Goal: Contribute content: Contribute content

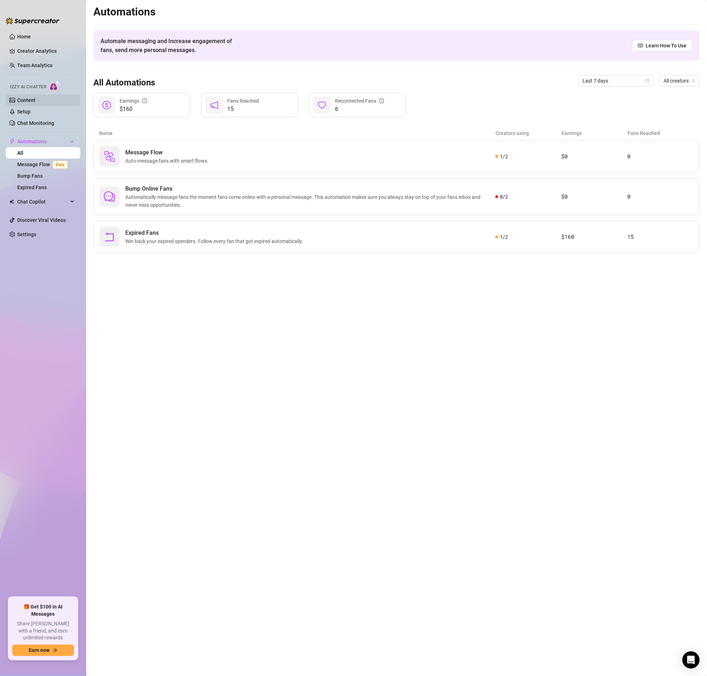
click at [34, 99] on link "Content" at bounding box center [26, 100] width 18 height 6
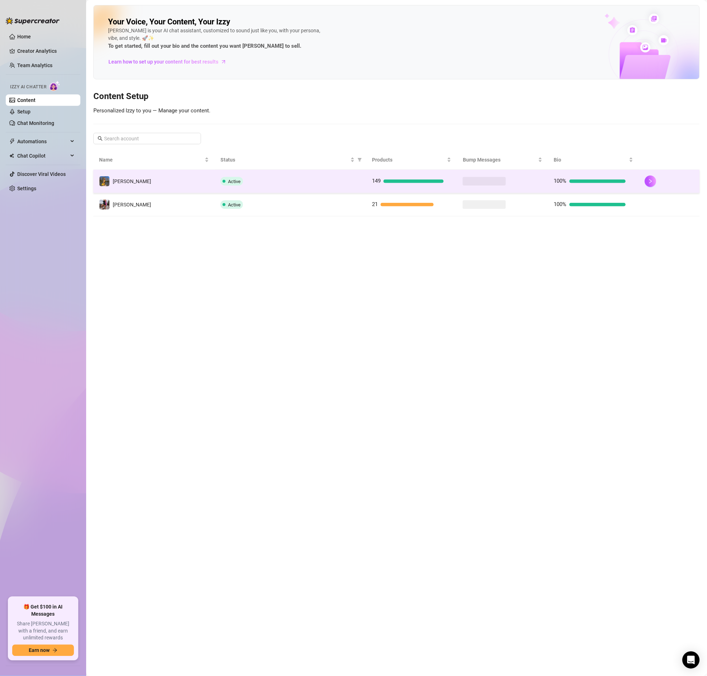
click at [207, 179] on td "[PERSON_NAME]" at bounding box center [153, 181] width 121 height 23
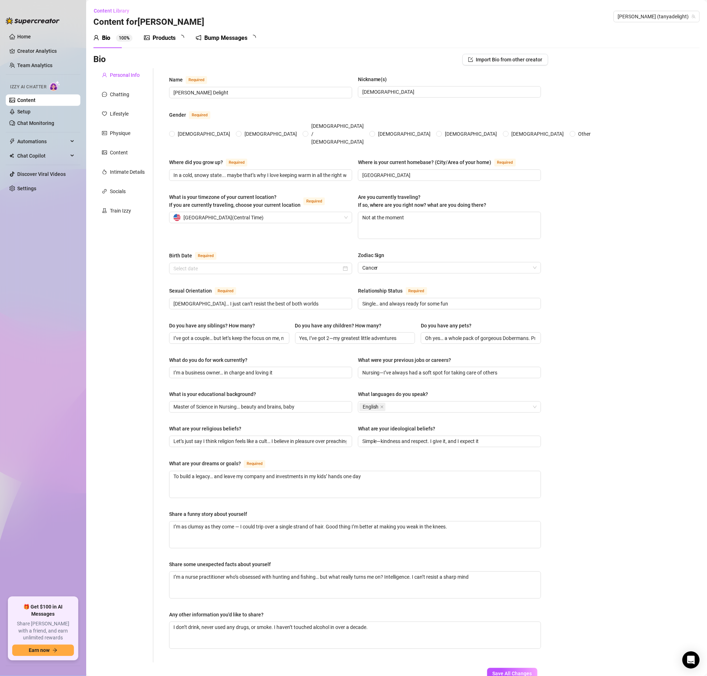
radio input "true"
type input "[DATE]"
click at [166, 34] on div "Products" at bounding box center [164, 38] width 23 height 9
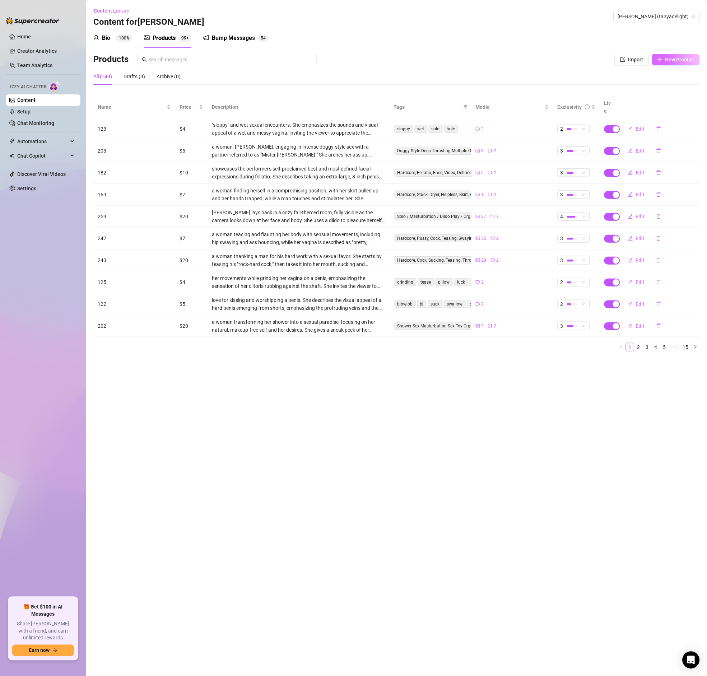
click at [675, 62] on span "New Product" at bounding box center [679, 60] width 29 height 6
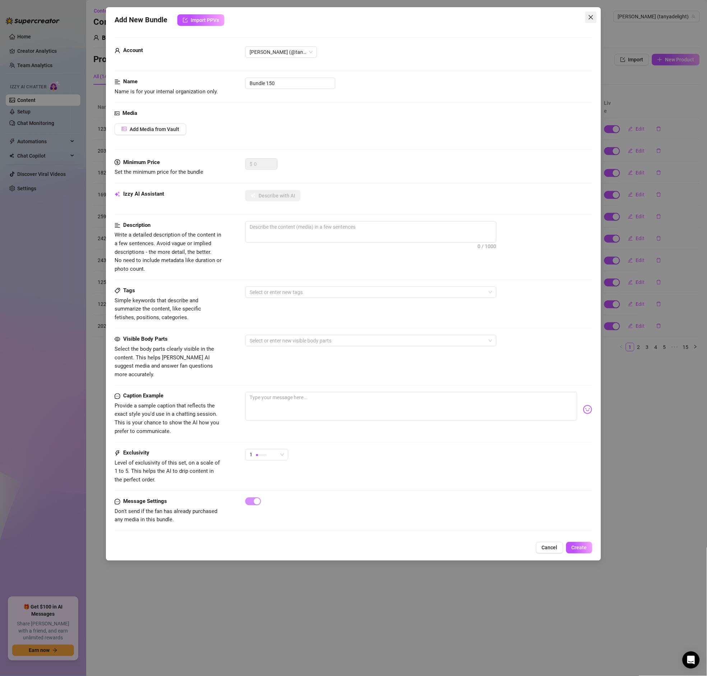
click at [590, 13] on button "Close" at bounding box center [590, 16] width 11 height 11
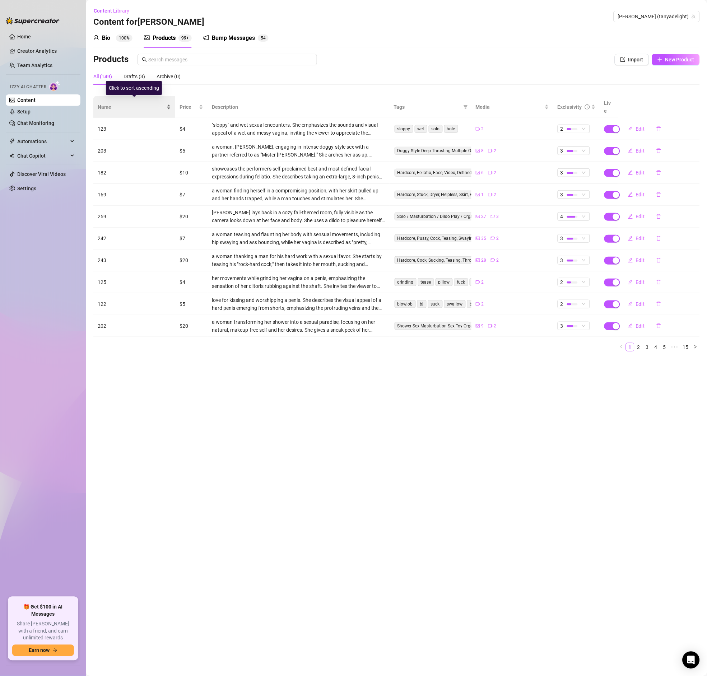
click at [109, 105] on span "Name" at bounding box center [131, 107] width 67 height 8
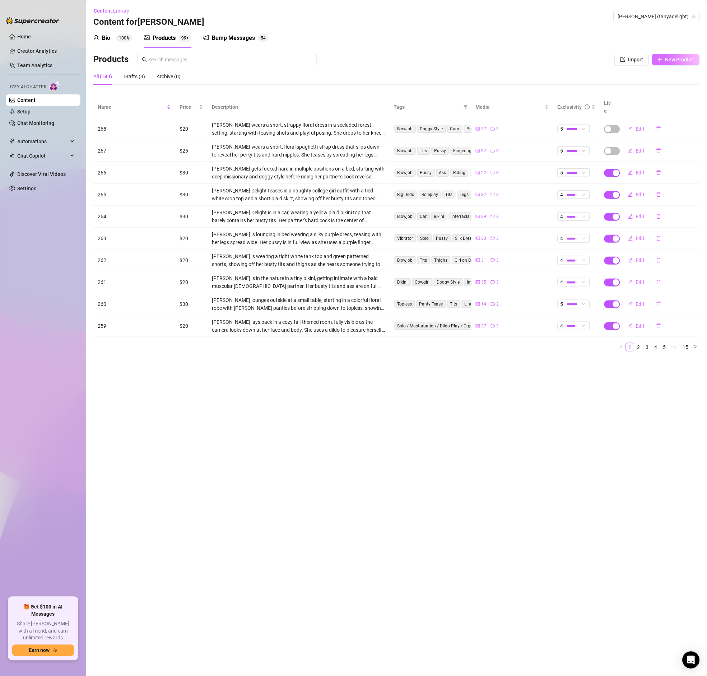
click at [689, 62] on span "New Product" at bounding box center [679, 60] width 29 height 6
type textarea "Type your message here..."
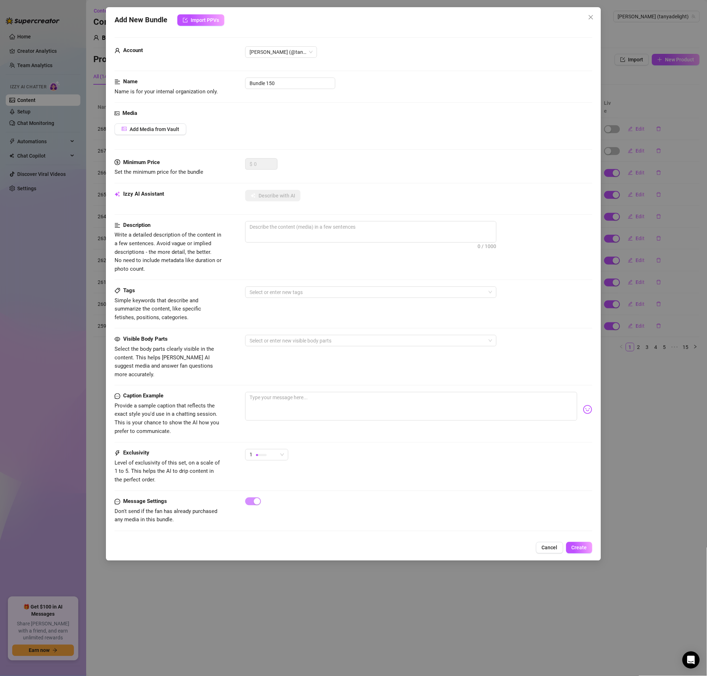
click at [282, 72] on div "Account [PERSON_NAME] (@tanyadelight)" at bounding box center [353, 61] width 477 height 31
click at [282, 80] on input "Bundle 150" at bounding box center [290, 83] width 90 height 11
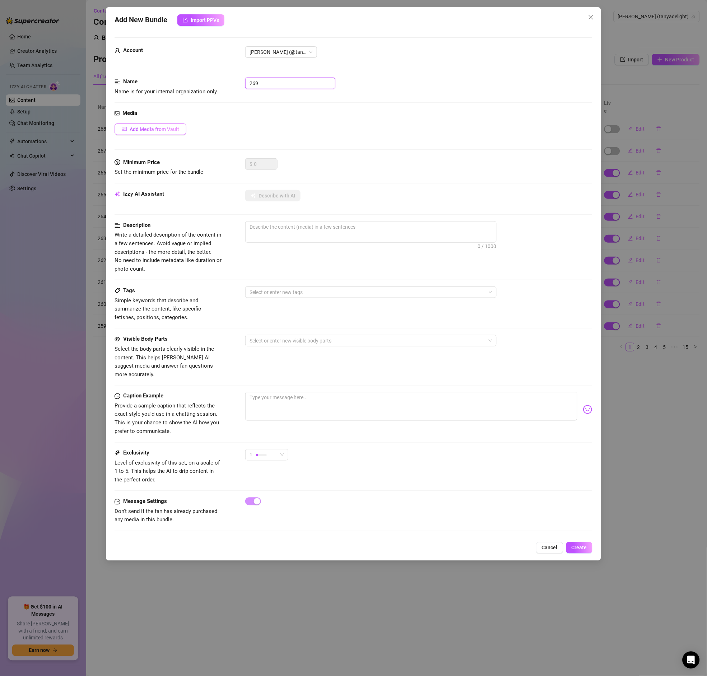
type input "269"
click at [159, 129] on span "Add Media from Vault" at bounding box center [155, 129] width 50 height 6
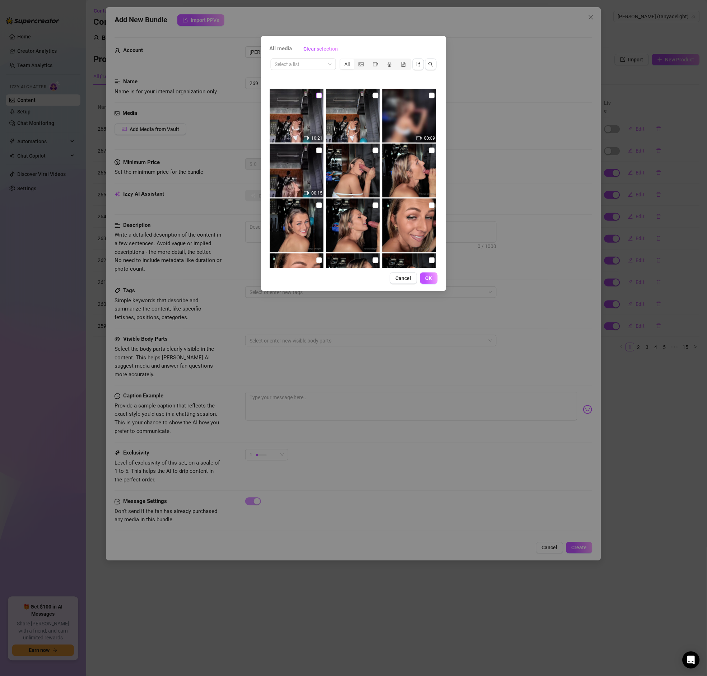
click at [321, 95] on input "checkbox" at bounding box center [319, 96] width 6 height 6
checkbox input "true"
click at [374, 95] on input "checkbox" at bounding box center [376, 96] width 6 height 6
checkbox input "true"
click at [436, 96] on img at bounding box center [409, 116] width 54 height 54
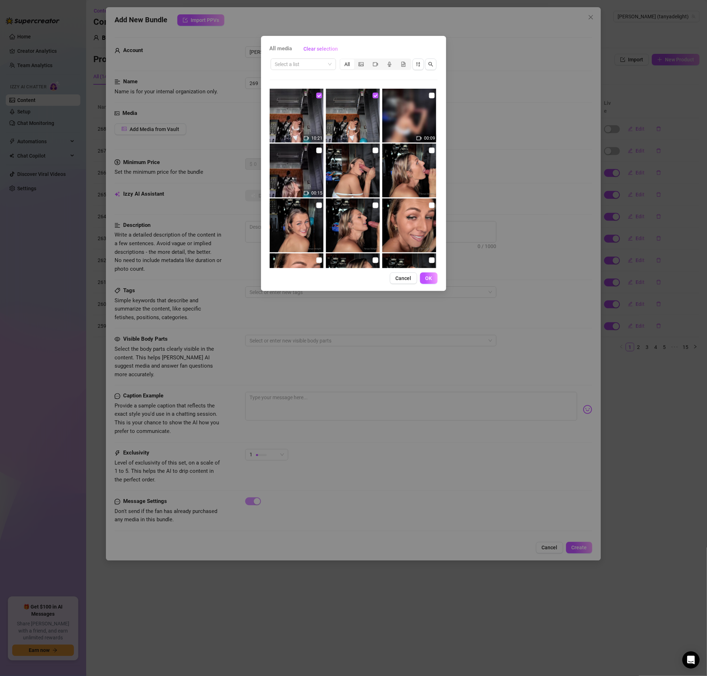
click at [435, 97] on img at bounding box center [409, 116] width 54 height 54
click at [433, 97] on input "checkbox" at bounding box center [432, 96] width 6 height 6
checkbox input "true"
click at [319, 150] on input "checkbox" at bounding box center [319, 151] width 6 height 6
checkbox input "true"
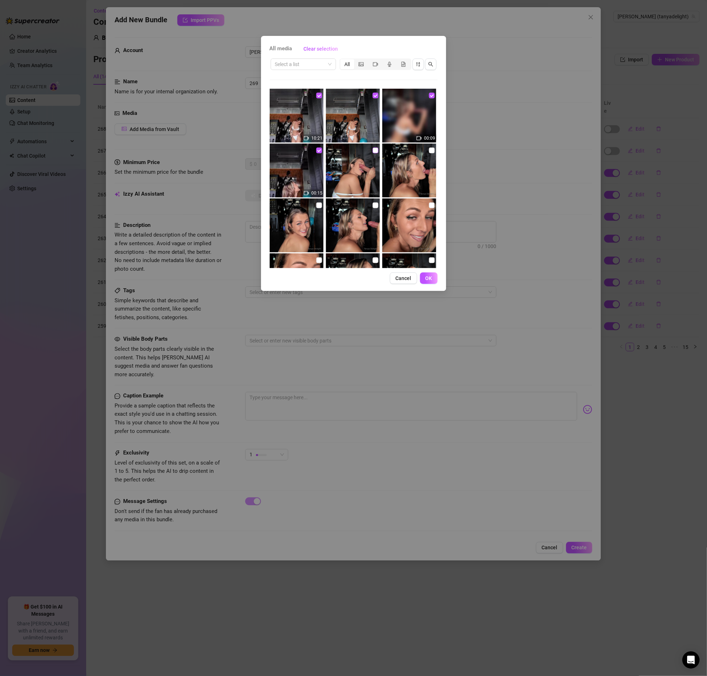
click at [375, 151] on input "checkbox" at bounding box center [376, 151] width 6 height 6
checkbox input "true"
click at [440, 150] on div "All media Clear selection Select a list All 10:21 00:09 00:15 Cancel OK" at bounding box center [353, 163] width 185 height 255
click at [435, 151] on img at bounding box center [409, 171] width 54 height 54
click at [435, 153] on img at bounding box center [409, 171] width 54 height 54
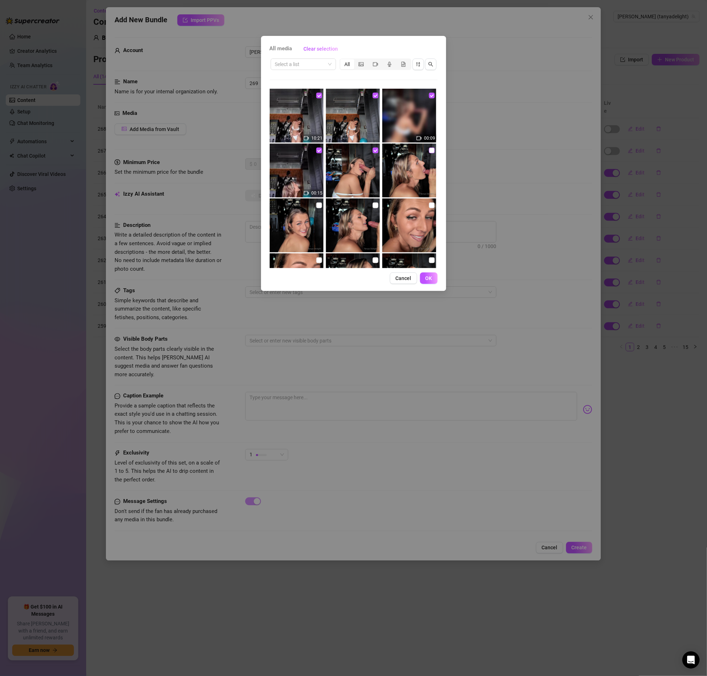
click at [431, 151] on input "checkbox" at bounding box center [432, 151] width 6 height 6
checkbox input "true"
click at [322, 205] on input "checkbox" at bounding box center [319, 205] width 6 height 6
checkbox input "true"
click at [374, 206] on input "checkbox" at bounding box center [376, 205] width 6 height 6
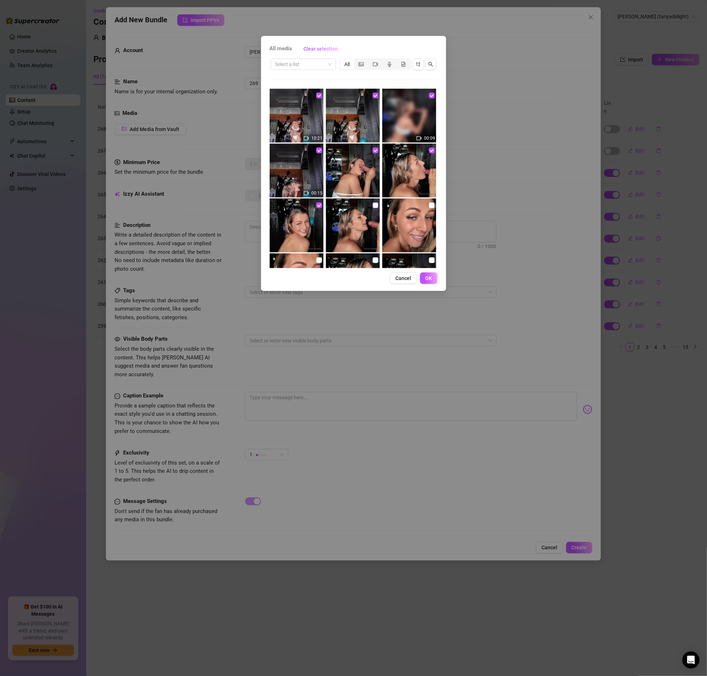
checkbox input "true"
click at [434, 206] on input "checkbox" at bounding box center [432, 205] width 6 height 6
checkbox input "true"
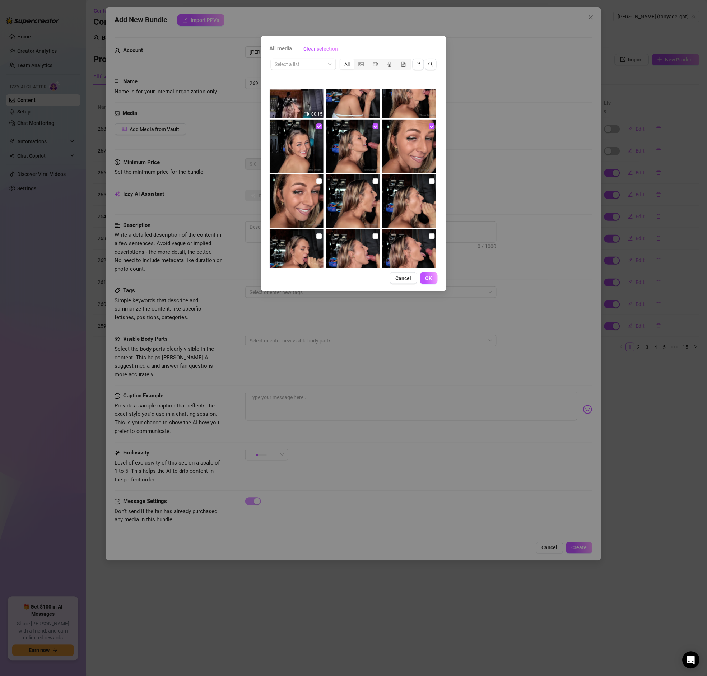
scroll to position [78, 0]
click at [319, 180] on input "checkbox" at bounding box center [319, 182] width 6 height 6
checkbox input "true"
click at [380, 184] on div at bounding box center [353, 202] width 55 height 54
click at [378, 183] on input "checkbox" at bounding box center [376, 182] width 6 height 6
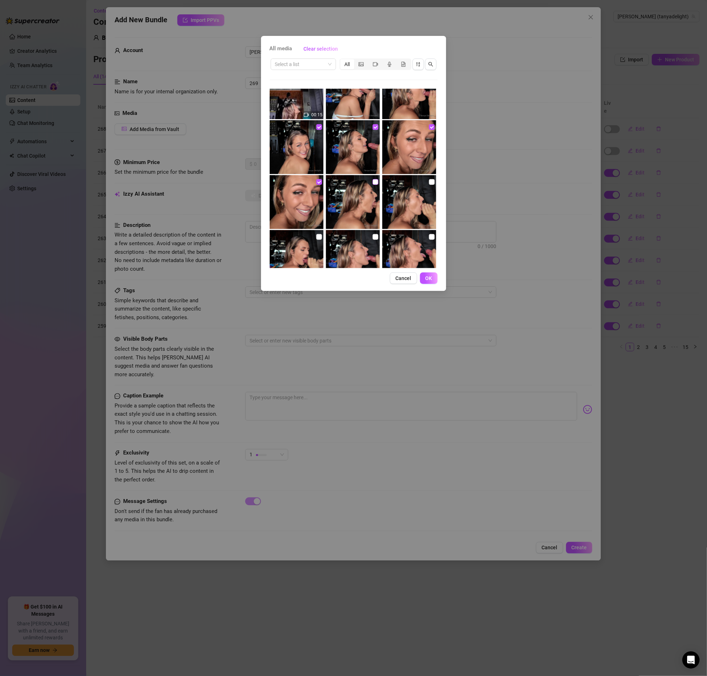
checkbox input "true"
click at [431, 182] on input "checkbox" at bounding box center [432, 182] width 6 height 6
checkbox input "true"
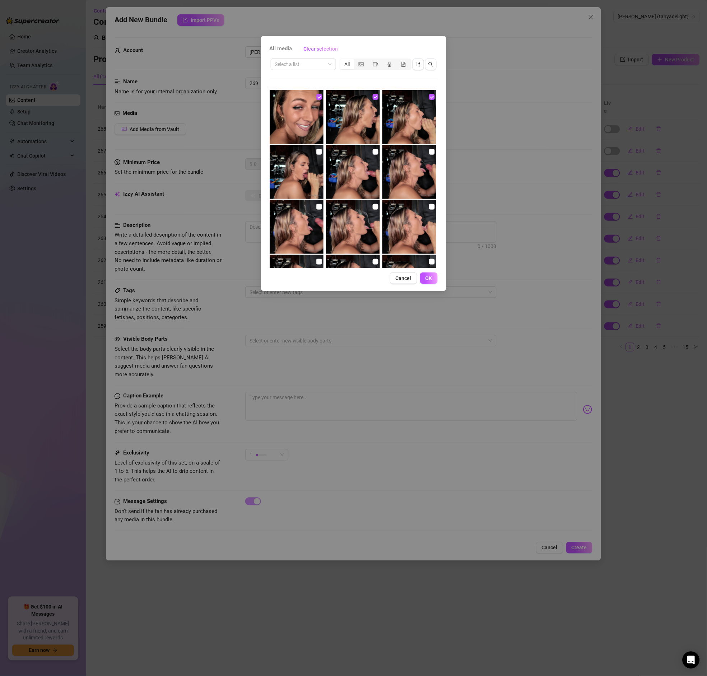
scroll to position [173, 0]
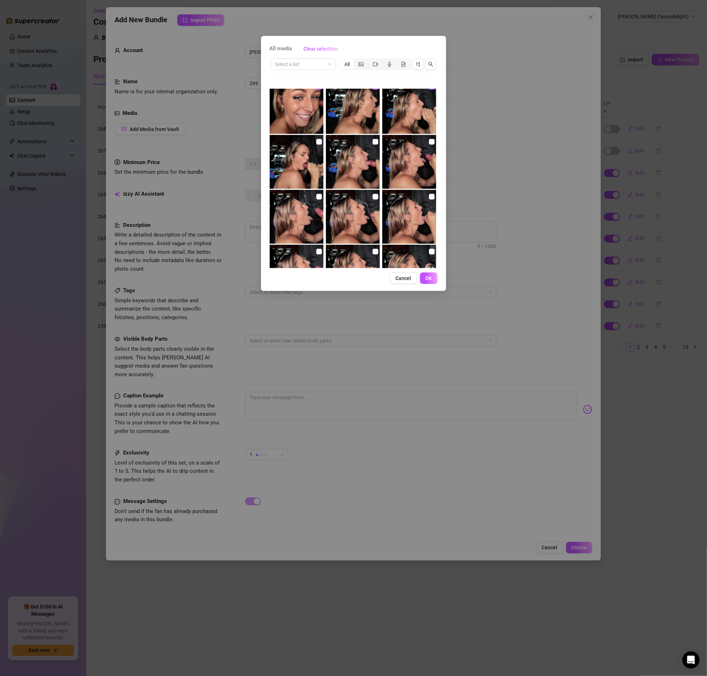
click at [323, 142] on img at bounding box center [297, 162] width 54 height 54
click at [321, 143] on input "checkbox" at bounding box center [319, 142] width 6 height 6
checkbox input "true"
click at [376, 143] on input "checkbox" at bounding box center [376, 142] width 6 height 6
checkbox input "true"
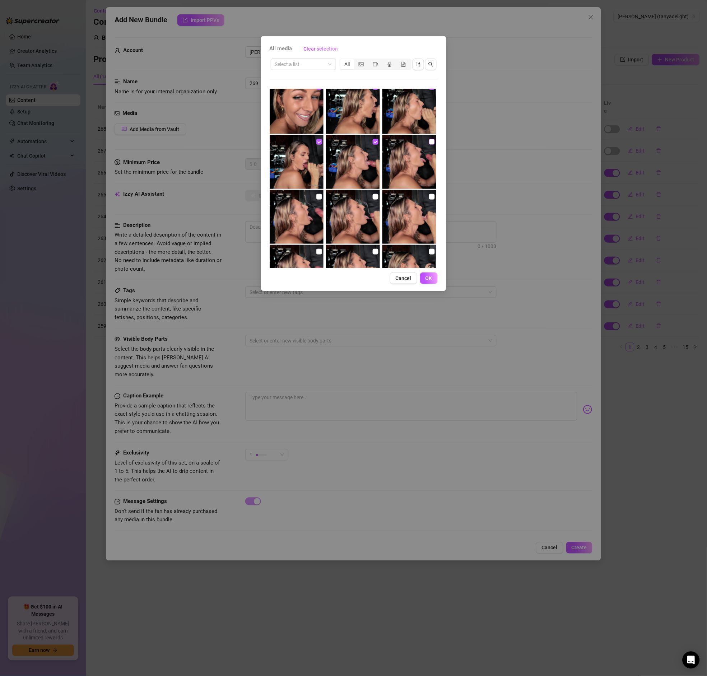
click at [431, 141] on input "checkbox" at bounding box center [432, 142] width 6 height 6
checkbox input "true"
click at [429, 195] on input "checkbox" at bounding box center [432, 197] width 6 height 6
checkbox input "true"
click at [373, 198] on input "checkbox" at bounding box center [376, 197] width 6 height 6
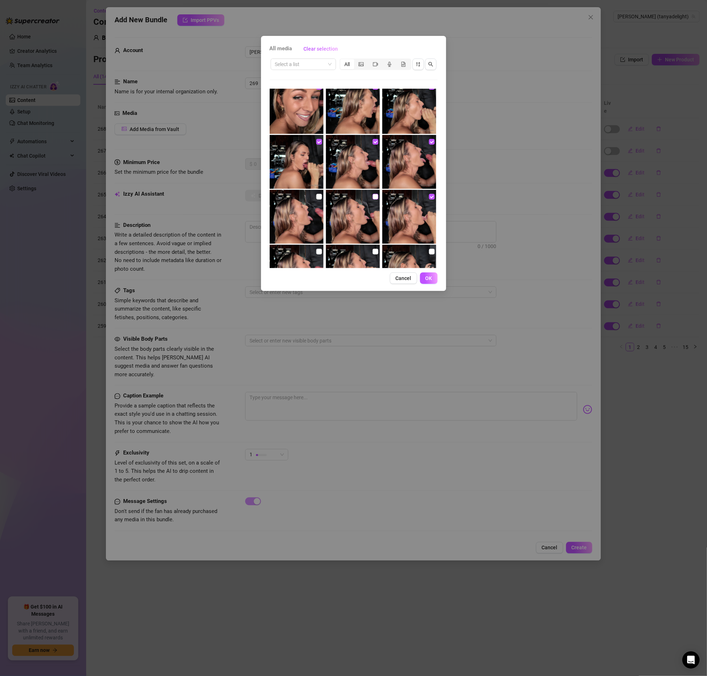
checkbox input "true"
click at [317, 197] on input "checkbox" at bounding box center [319, 197] width 6 height 6
checkbox input "true"
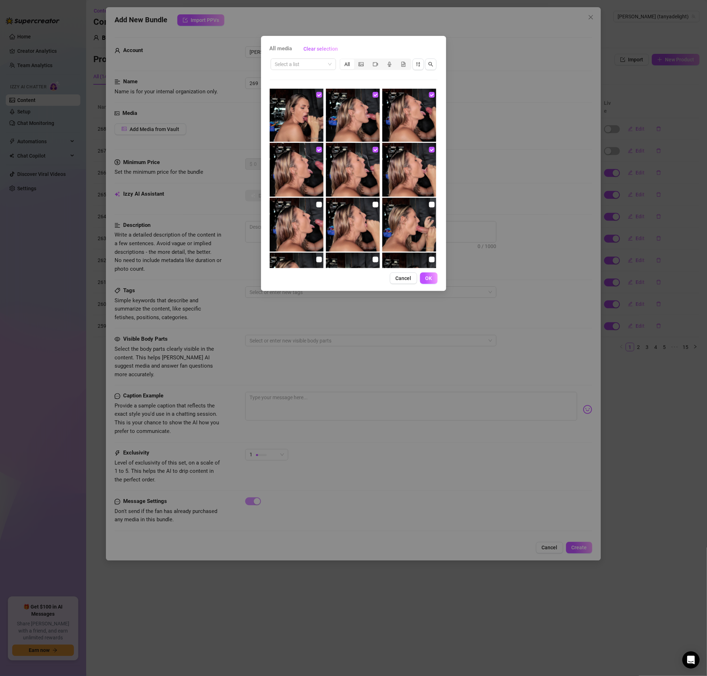
scroll to position [288, 0]
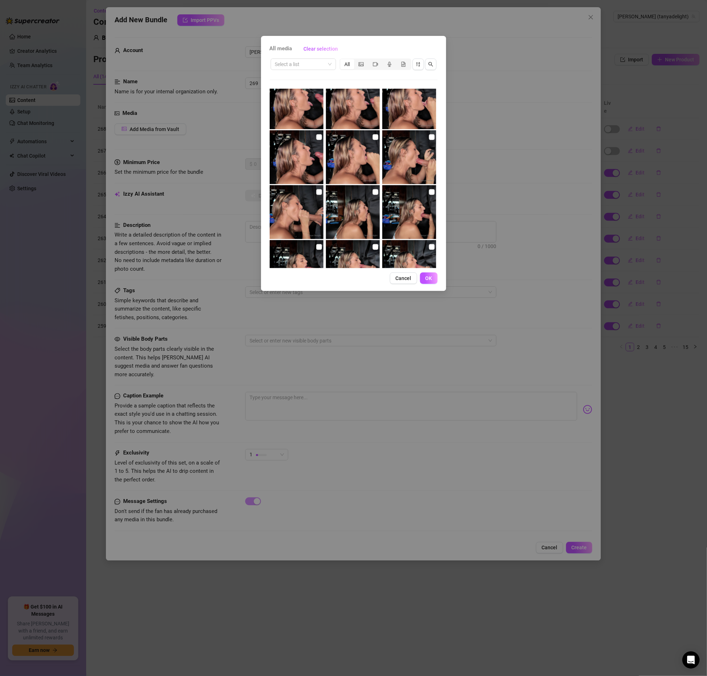
click at [323, 138] on div at bounding box center [297, 157] width 55 height 54
click at [323, 138] on img at bounding box center [297, 157] width 54 height 54
click at [322, 138] on input "checkbox" at bounding box center [319, 137] width 6 height 6
checkbox input "true"
click at [377, 140] on label at bounding box center [376, 137] width 6 height 8
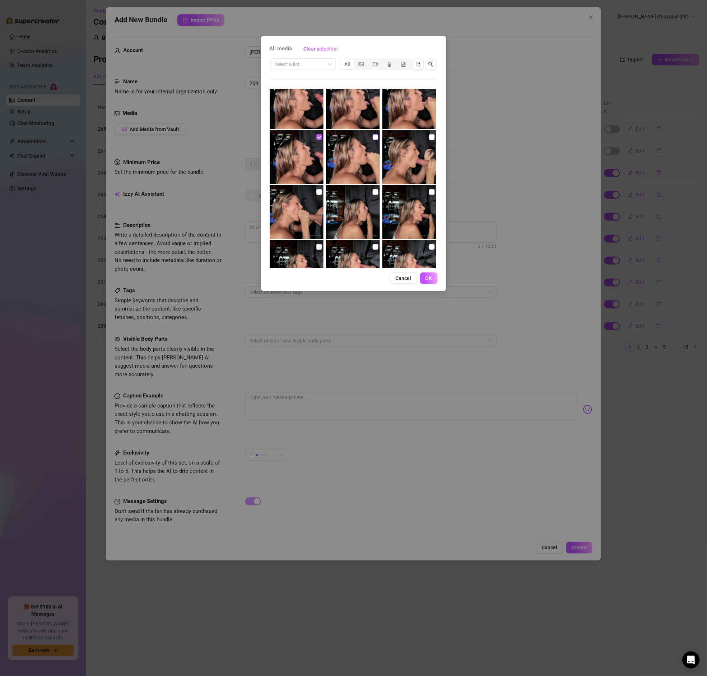
click at [377, 140] on input "checkbox" at bounding box center [376, 137] width 6 height 6
checkbox input "true"
drag, startPoint x: 434, startPoint y: 137, endPoint x: 426, endPoint y: 134, distance: 8.4
click at [428, 135] on div at bounding box center [409, 157] width 55 height 54
click at [433, 139] on input "checkbox" at bounding box center [432, 137] width 6 height 6
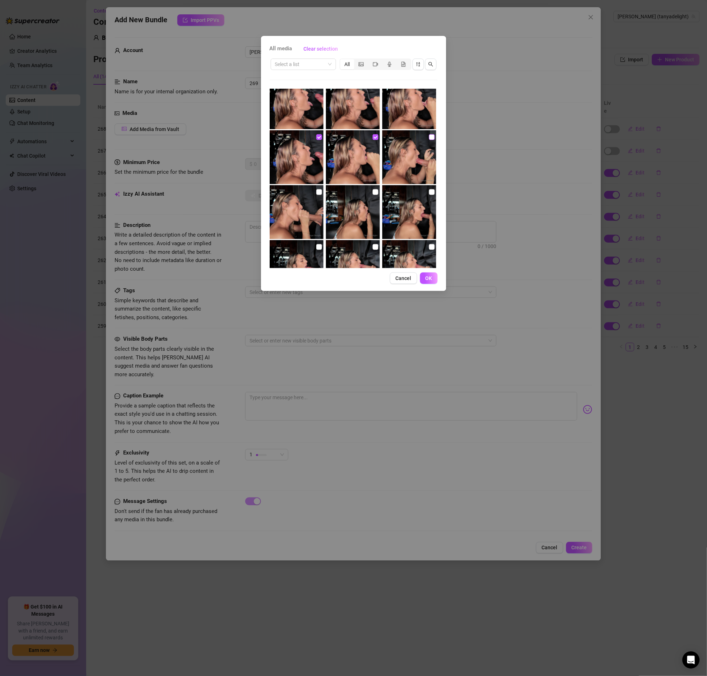
checkbox input "true"
click at [318, 193] on input "checkbox" at bounding box center [319, 192] width 6 height 6
checkbox input "true"
click at [373, 192] on input "checkbox" at bounding box center [376, 192] width 6 height 6
checkbox input "true"
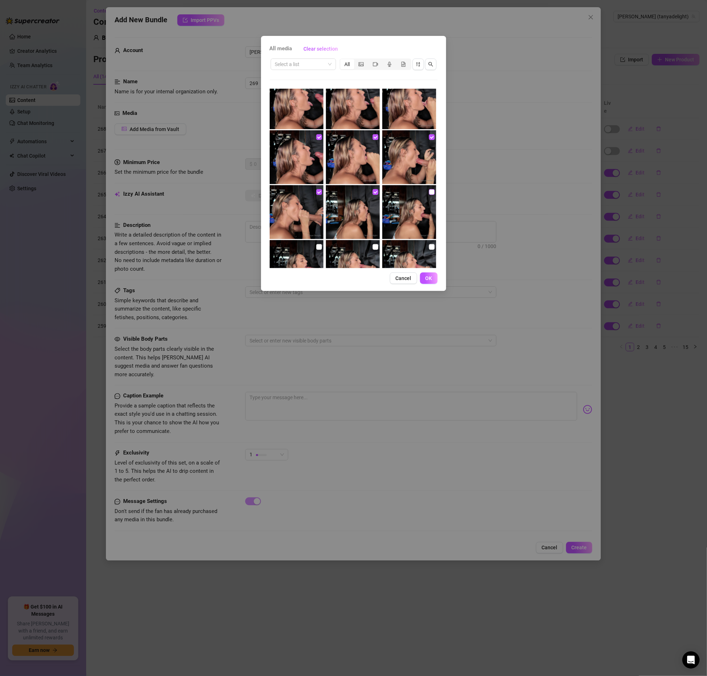
click at [433, 193] on input "checkbox" at bounding box center [432, 192] width 6 height 6
checkbox input "true"
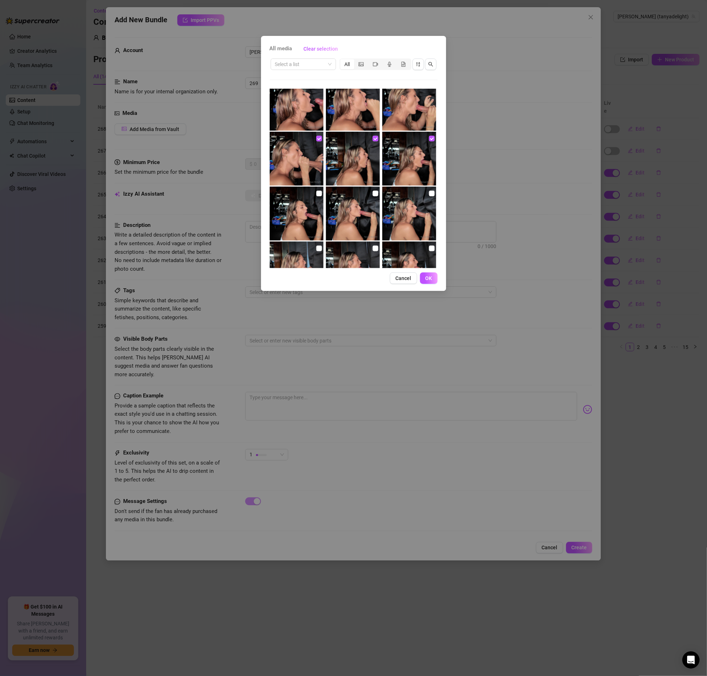
scroll to position [345, 0]
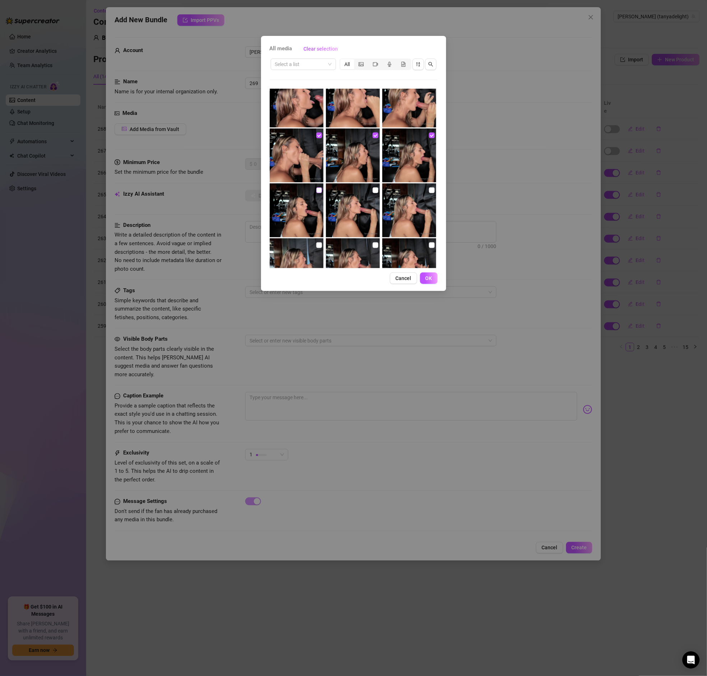
click at [318, 190] on input "checkbox" at bounding box center [319, 190] width 6 height 6
checkbox input "true"
click at [378, 190] on input "checkbox" at bounding box center [376, 190] width 6 height 6
checkbox input "true"
click at [435, 192] on img at bounding box center [409, 210] width 54 height 54
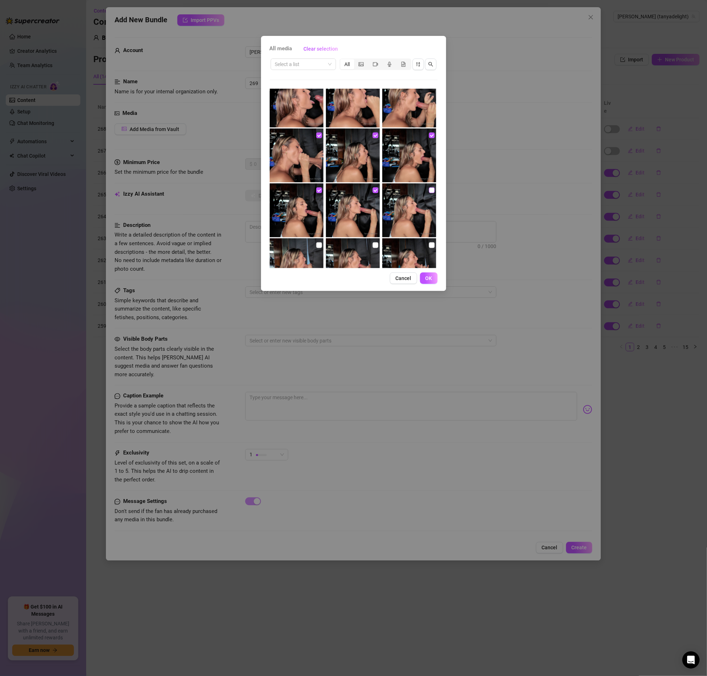
click at [434, 192] on input "checkbox" at bounding box center [432, 190] width 6 height 6
checkbox input "true"
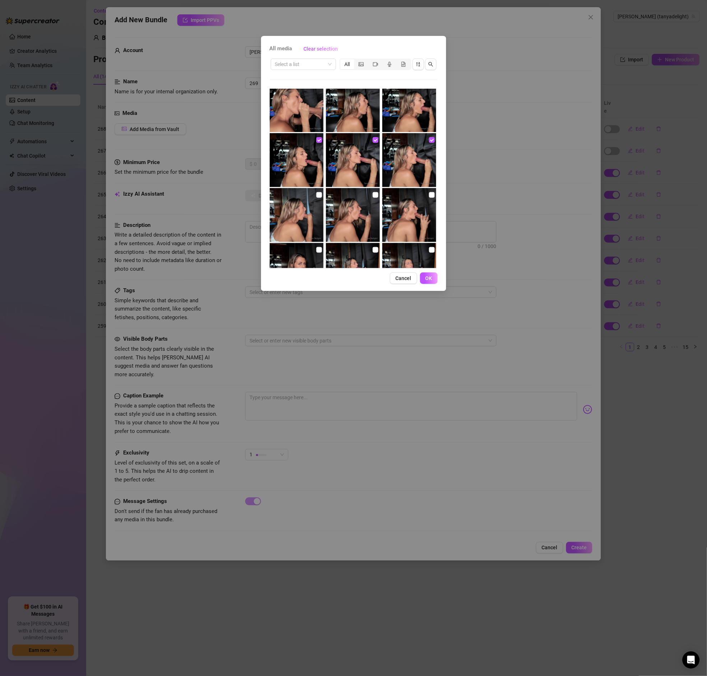
scroll to position [396, 0]
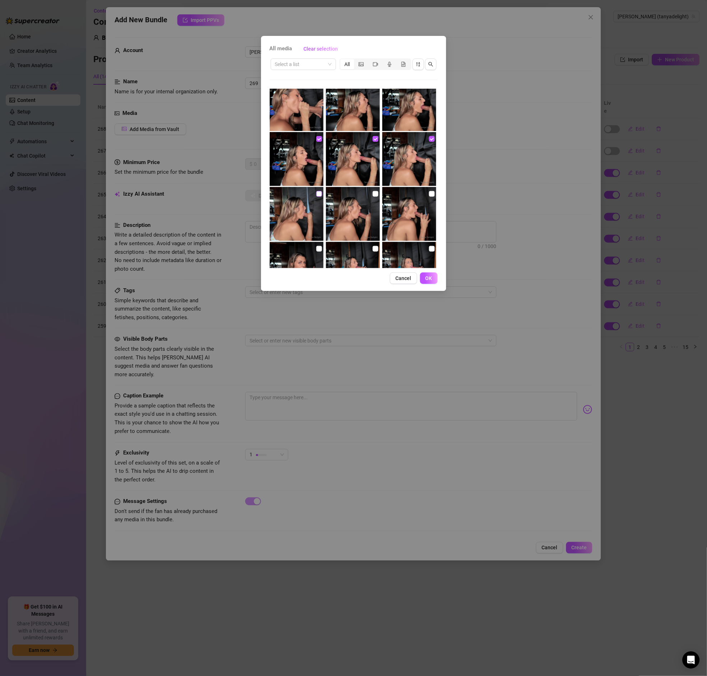
click at [319, 195] on input "checkbox" at bounding box center [319, 194] width 6 height 6
checkbox input "true"
click at [378, 196] on input "checkbox" at bounding box center [376, 194] width 6 height 6
checkbox input "true"
click at [429, 195] on input "checkbox" at bounding box center [432, 194] width 6 height 6
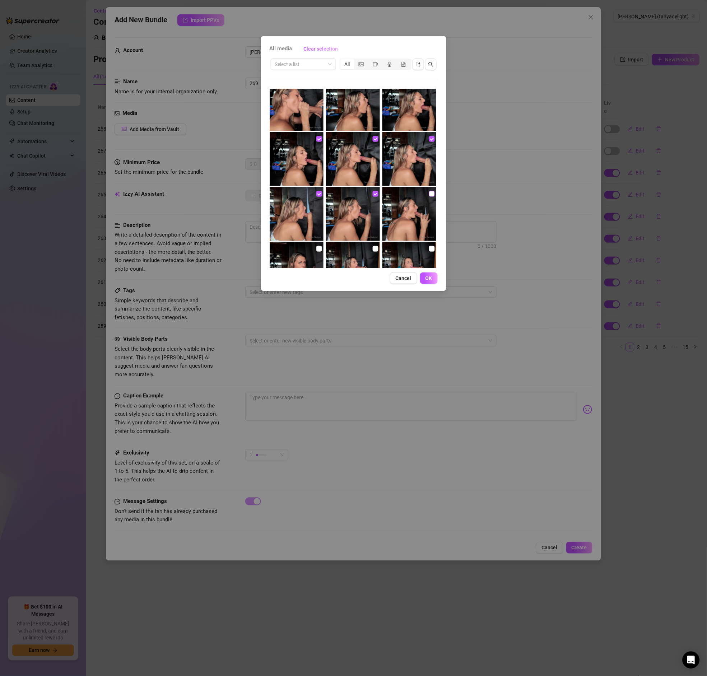
checkbox input "true"
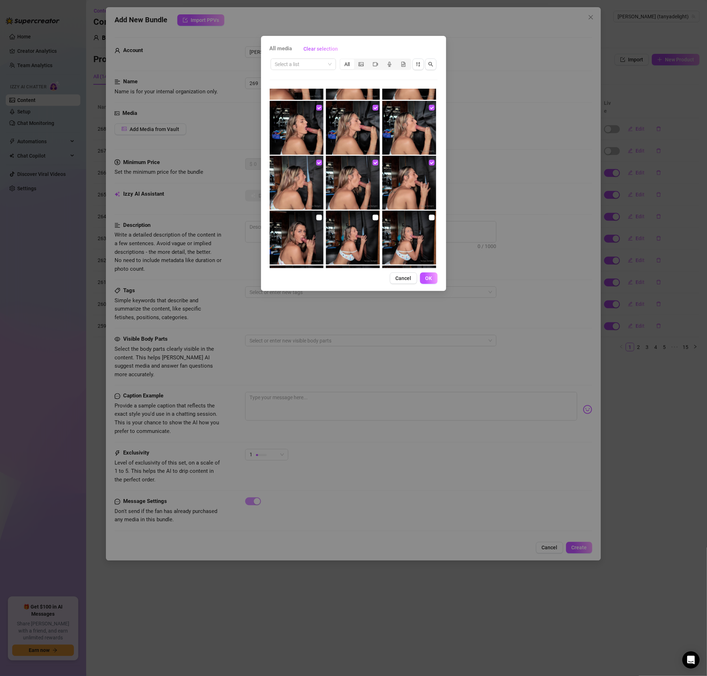
scroll to position [428, 0]
click at [320, 214] on input "checkbox" at bounding box center [319, 217] width 6 height 6
checkbox input "true"
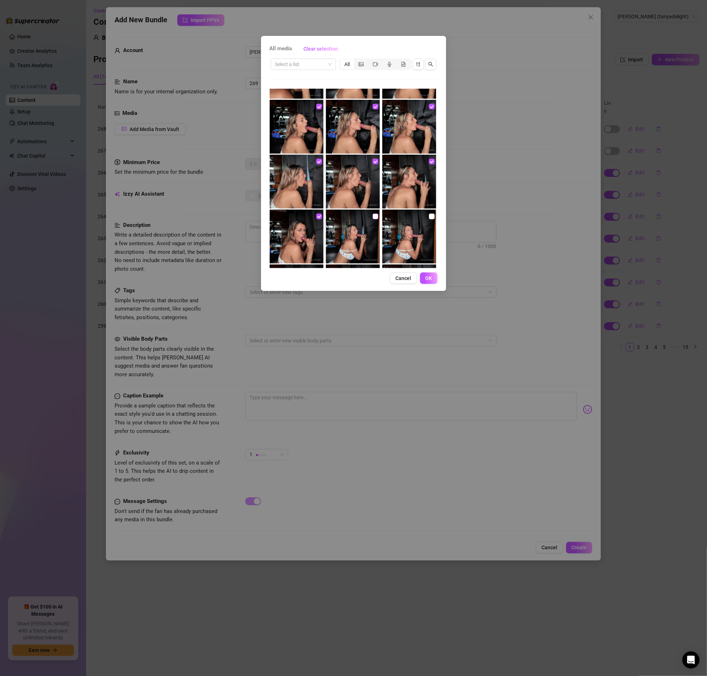
click at [377, 216] on input "checkbox" at bounding box center [376, 217] width 6 height 6
checkbox input "true"
click at [433, 218] on input "checkbox" at bounding box center [432, 217] width 6 height 6
checkbox input "true"
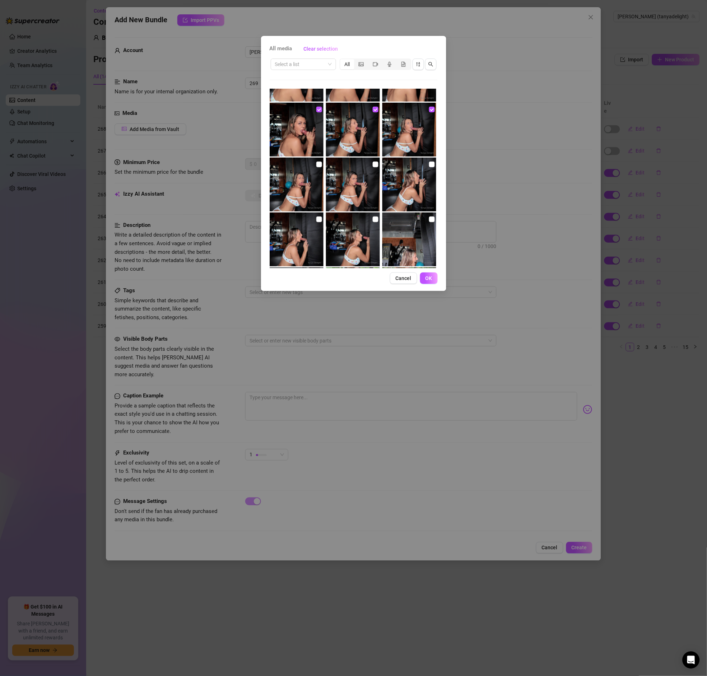
scroll to position [538, 0]
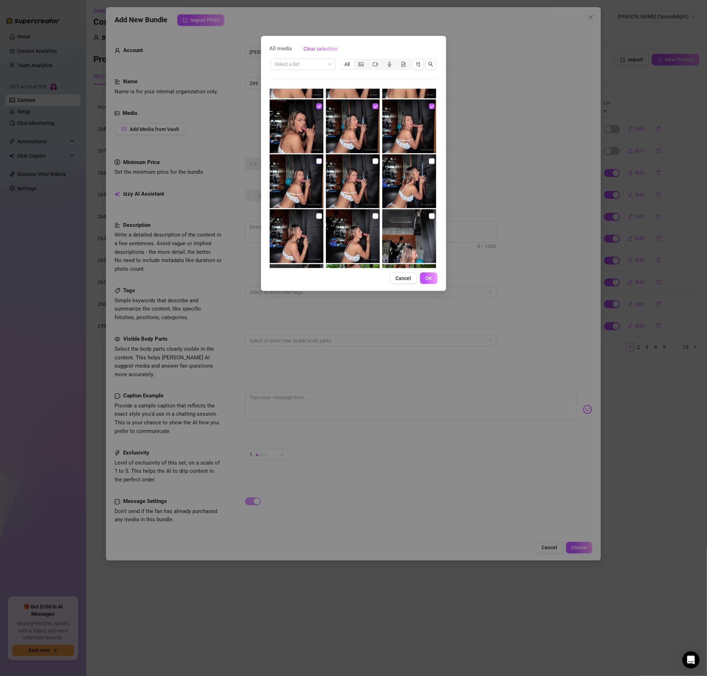
click at [321, 161] on input "checkbox" at bounding box center [319, 161] width 6 height 6
checkbox input "true"
click at [374, 163] on input "checkbox" at bounding box center [376, 161] width 6 height 6
checkbox input "true"
click at [433, 161] on input "checkbox" at bounding box center [432, 161] width 6 height 6
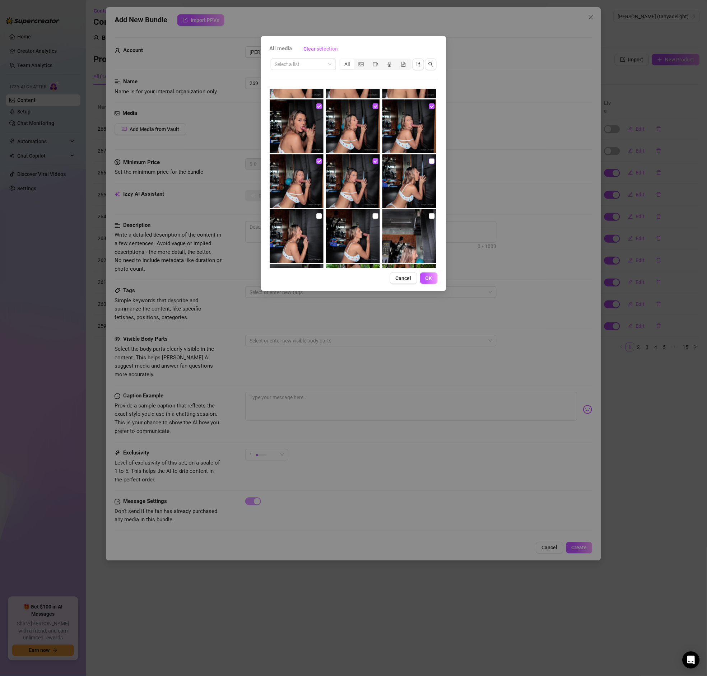
checkbox input "true"
click at [320, 216] on input "checkbox" at bounding box center [319, 216] width 6 height 6
checkbox input "true"
click at [379, 215] on img at bounding box center [353, 236] width 54 height 54
click at [377, 215] on input "checkbox" at bounding box center [376, 216] width 6 height 6
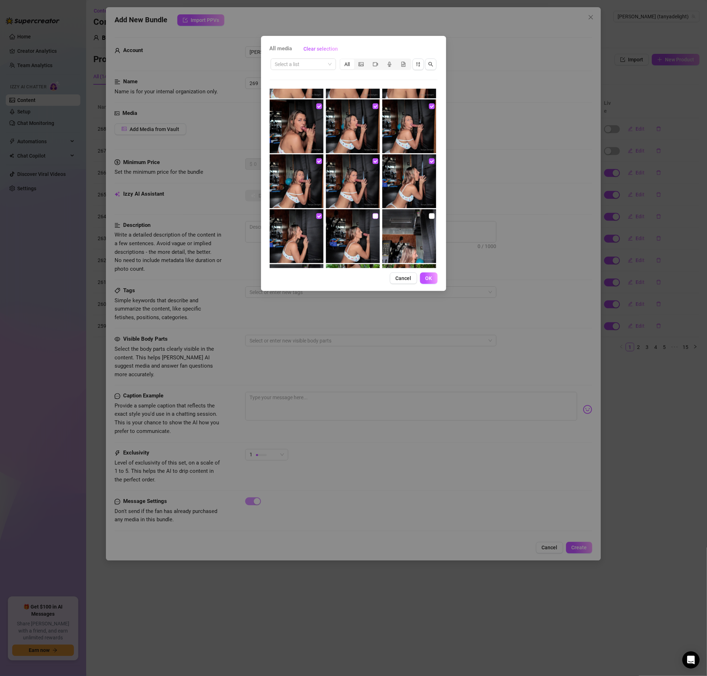
checkbox input "true"
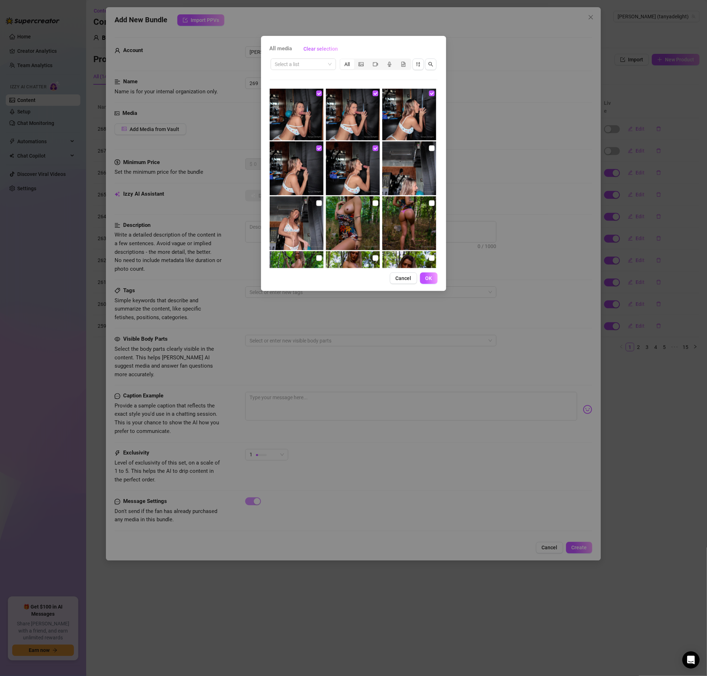
scroll to position [616, 0]
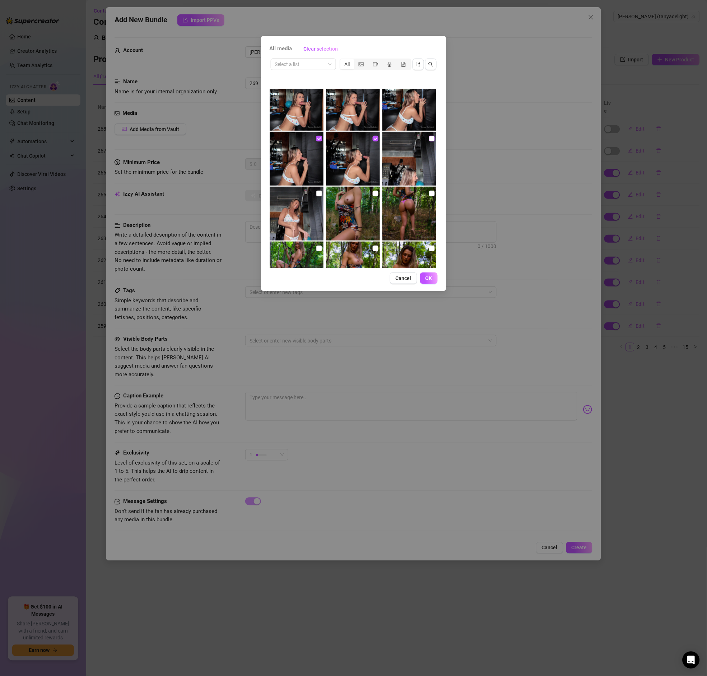
click at [431, 137] on input "checkbox" at bounding box center [432, 139] width 6 height 6
checkbox input "true"
click at [322, 194] on input "checkbox" at bounding box center [319, 194] width 6 height 6
checkbox input "true"
click at [428, 279] on span "OK" at bounding box center [428, 278] width 7 height 6
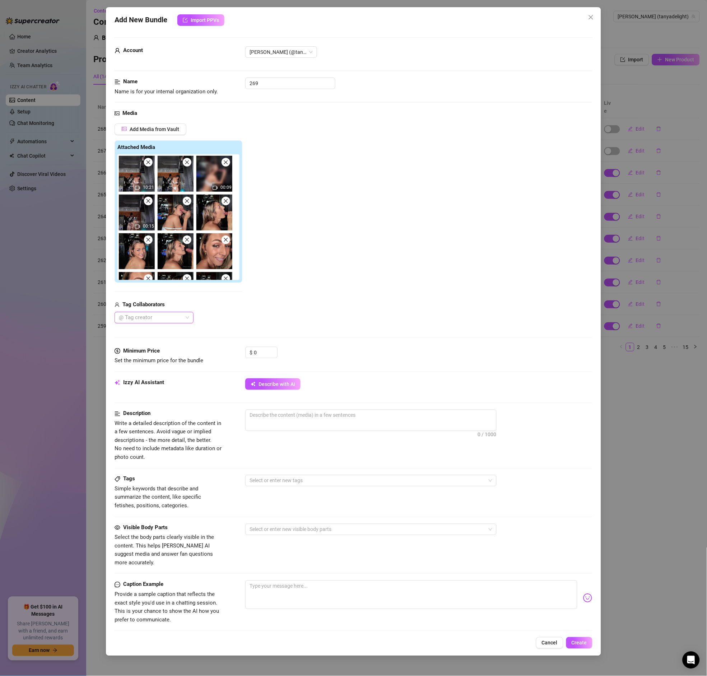
click at [164, 320] on div at bounding box center [150, 318] width 69 height 10
click at [158, 330] on div "[PERSON_NAME]" at bounding box center [153, 333] width 67 height 8
click at [338, 308] on div "Add Media from Vault Attached Media 10:21 00:09 00:15 Tag Collaborators [PERSON…" at bounding box center [353, 223] width 477 height 200
click at [263, 352] on input "0" at bounding box center [265, 352] width 23 height 11
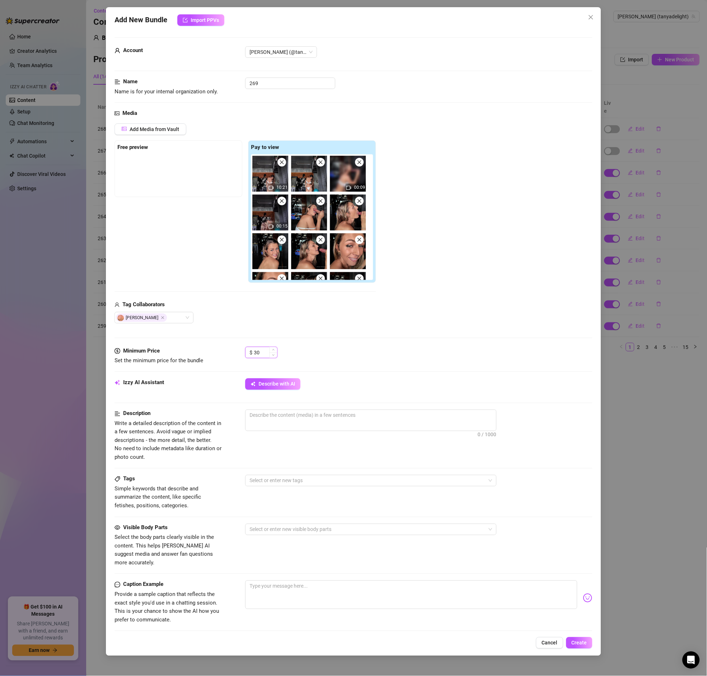
type input "3"
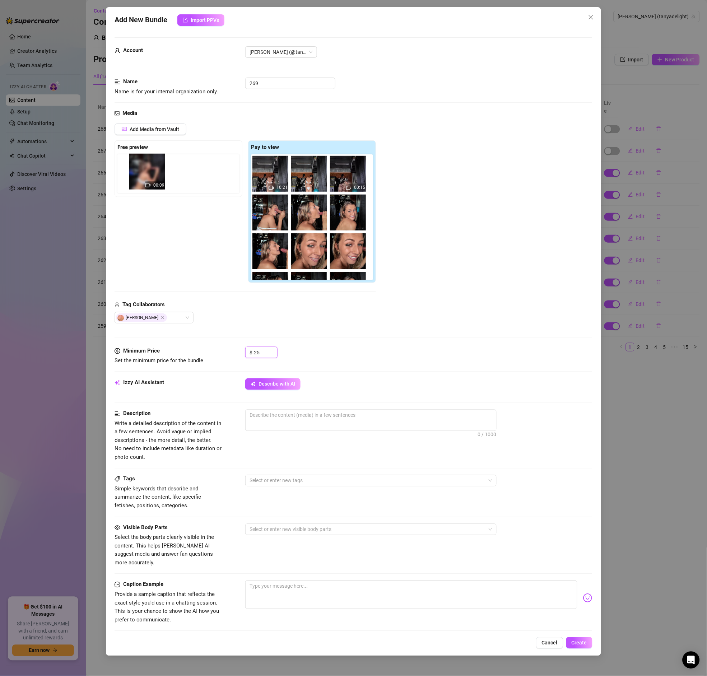
drag, startPoint x: 346, startPoint y: 182, endPoint x: 143, endPoint y: 179, distance: 203.2
click at [143, 179] on div "Free preview Pay to view 10:21 00:09 00:15" at bounding box center [245, 211] width 261 height 143
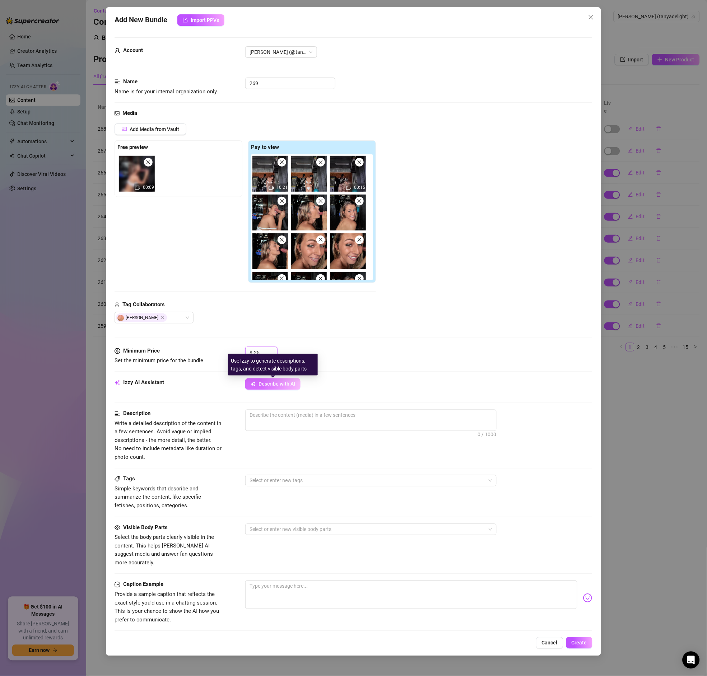
type input "25"
click at [293, 383] on span "Describe with AI" at bounding box center [276, 384] width 37 height 6
type textarea "[PERSON_NAME]"
type textarea "[PERSON_NAME] wears"
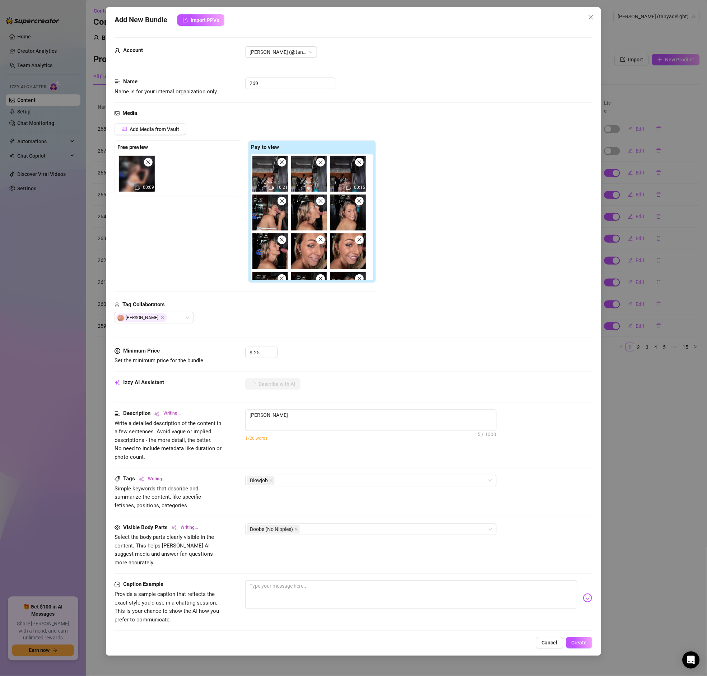
type textarea "[PERSON_NAME] wears"
type textarea "[PERSON_NAME] wears a"
type textarea "[PERSON_NAME] wears a skimpy"
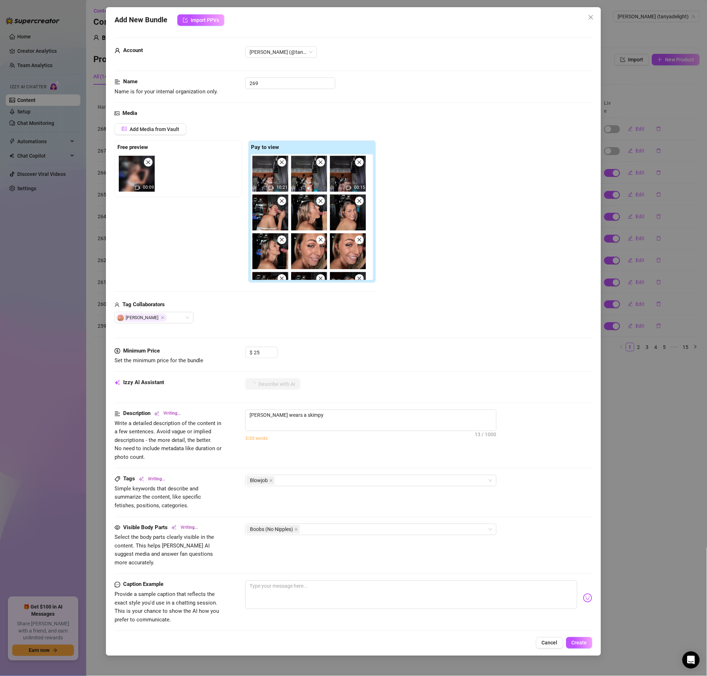
type textarea "[PERSON_NAME] wears a skimpy white"
type textarea "[PERSON_NAME] wears a skimpy white bra"
type textarea "[PERSON_NAME] wears a skimpy white bra and"
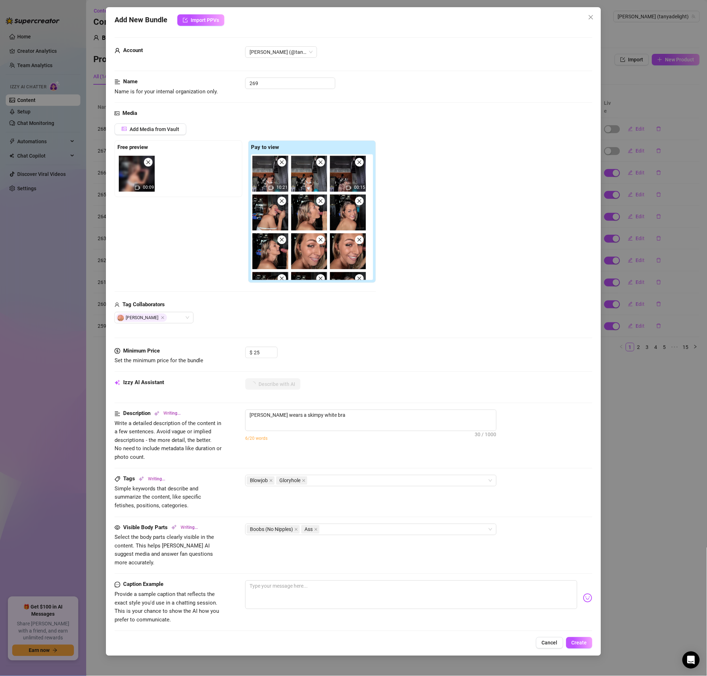
type textarea "[PERSON_NAME] wears a skimpy white bra and"
type textarea "[PERSON_NAME] wears a skimpy white bra and thong"
type textarea "[PERSON_NAME] wears a skimpy white bra and thong set"
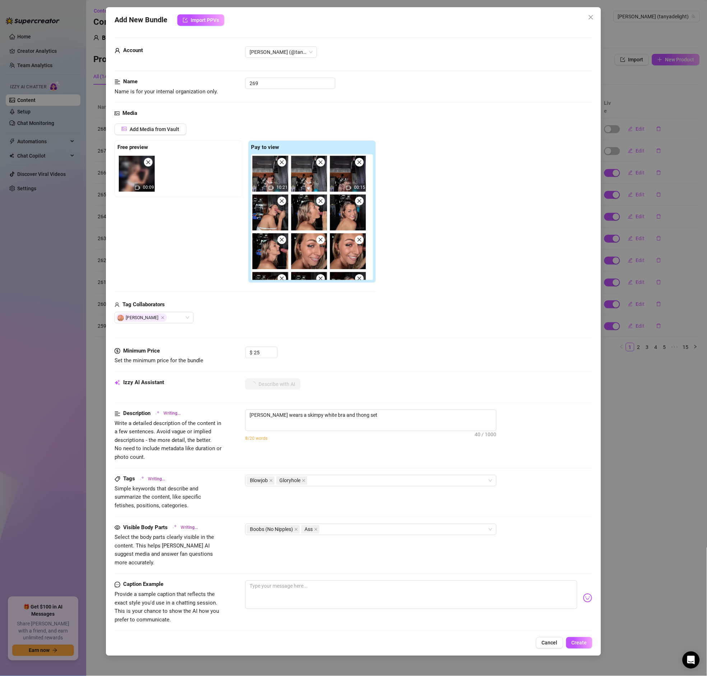
type textarea "[PERSON_NAME] wears a skimpy white bra and thong set with"
type textarea "[PERSON_NAME] wears a skimpy white bra and thong set with colorful"
type textarea "[PERSON_NAME] wears a skimpy white bra and thong set with colorful Playboy"
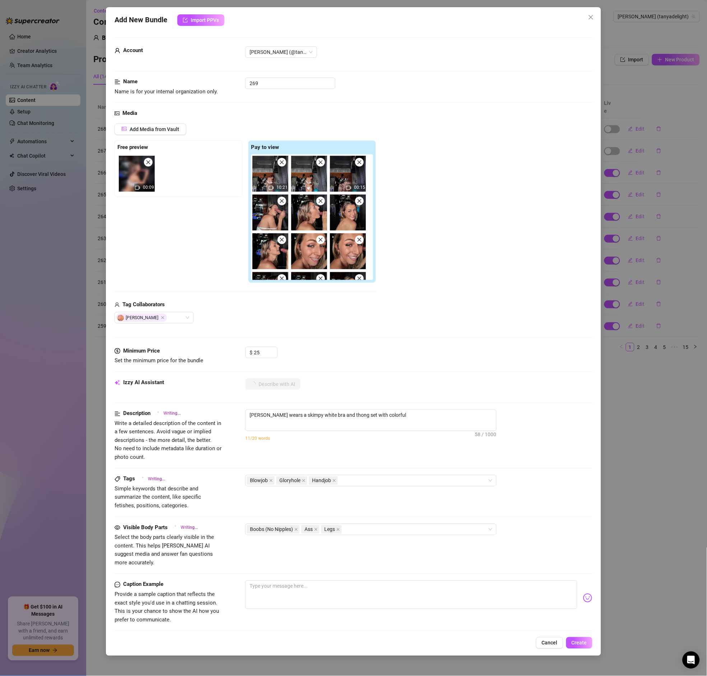
type textarea "[PERSON_NAME] wears a skimpy white bra and thong set with colorful Playboy"
type textarea "[PERSON_NAME] wears a skimpy white bra and thong set with colorful Playboy bunny"
type textarea "[PERSON_NAME] wears a skimpy white bra and thong set with colorful Playboy bunn…"
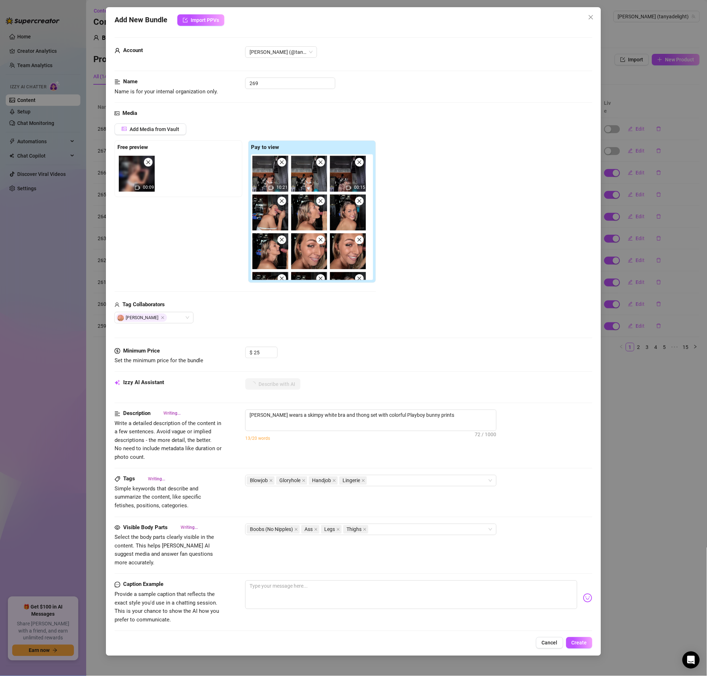
type textarea "[PERSON_NAME] wears a skimpy white bra and thong set with colorful Playboy bunn…"
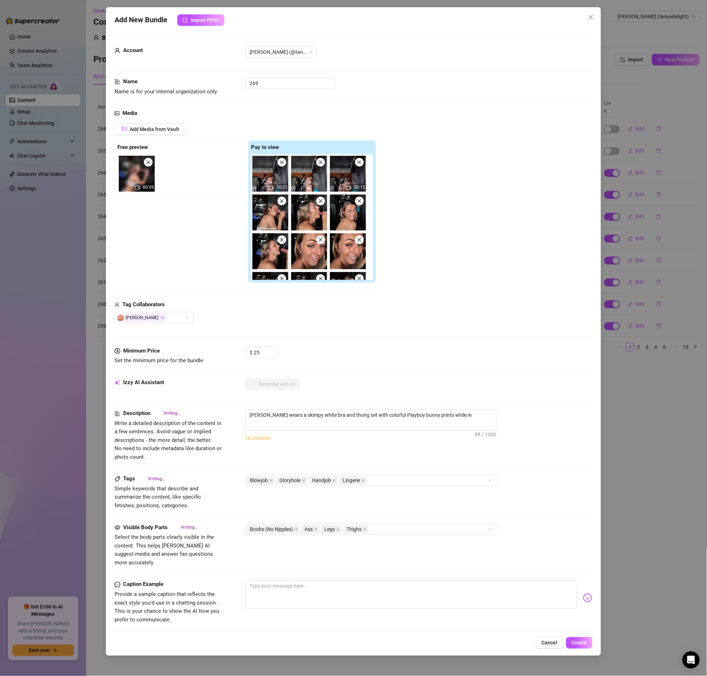
type textarea "[PERSON_NAME] wears a skimpy white bra and thong set with colorful Playboy bunn…"
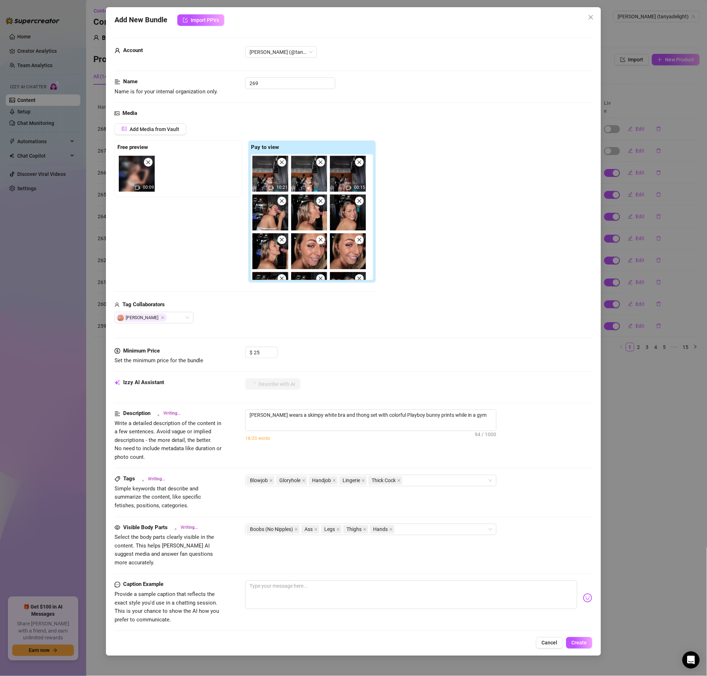
type textarea "[PERSON_NAME] wears a skimpy white bra and thong set with colorful Playboy bunn…"
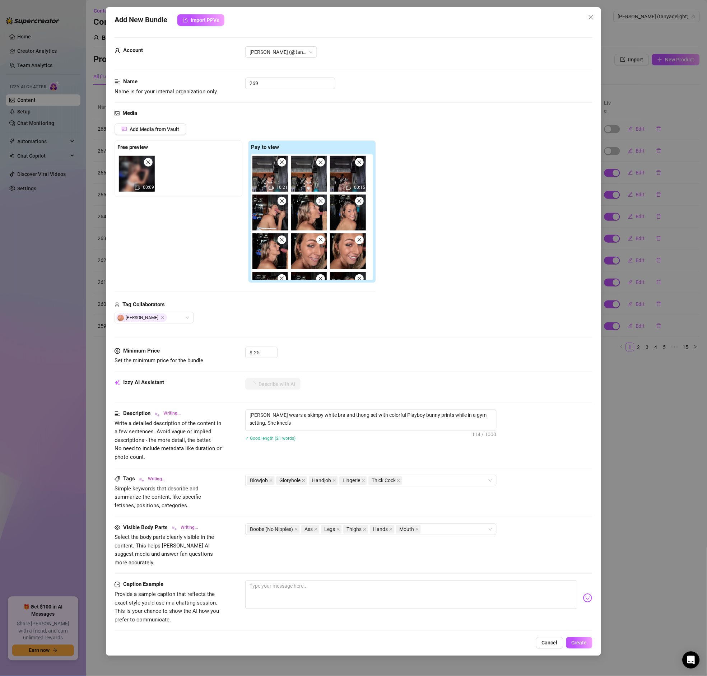
type textarea "[PERSON_NAME] wears a skimpy white bra and thong set with colorful Playboy bunn…"
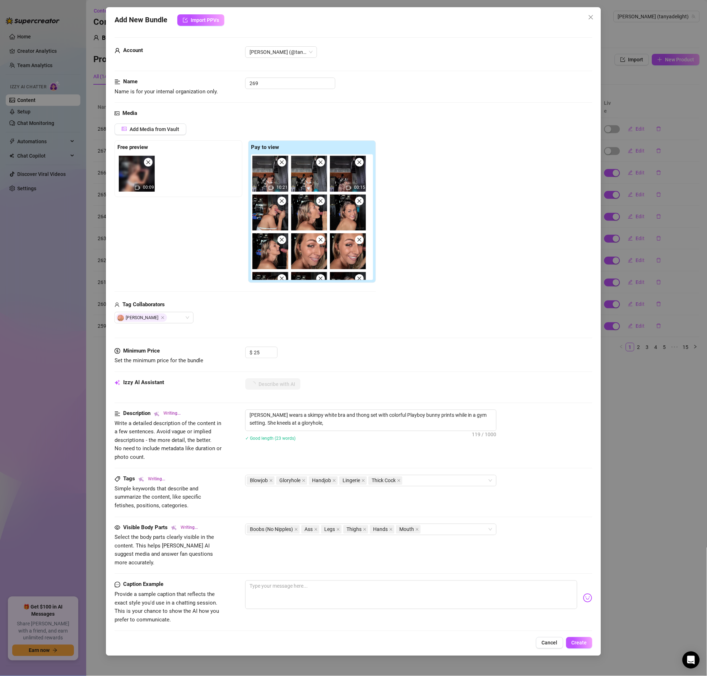
type textarea "[PERSON_NAME] wears a skimpy white bra and thong set with colorful Playboy bunn…"
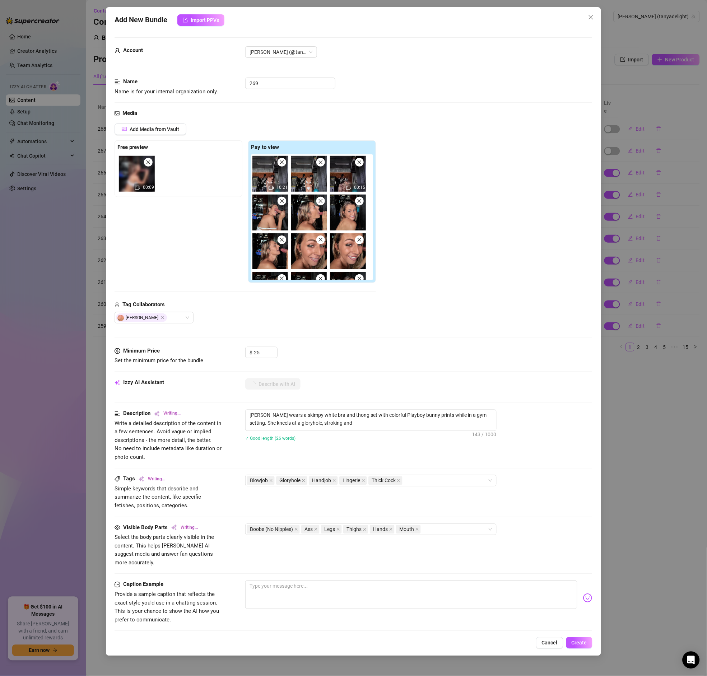
type textarea "[PERSON_NAME] wears a skimpy white bra and thong set with colorful Playboy bunn…"
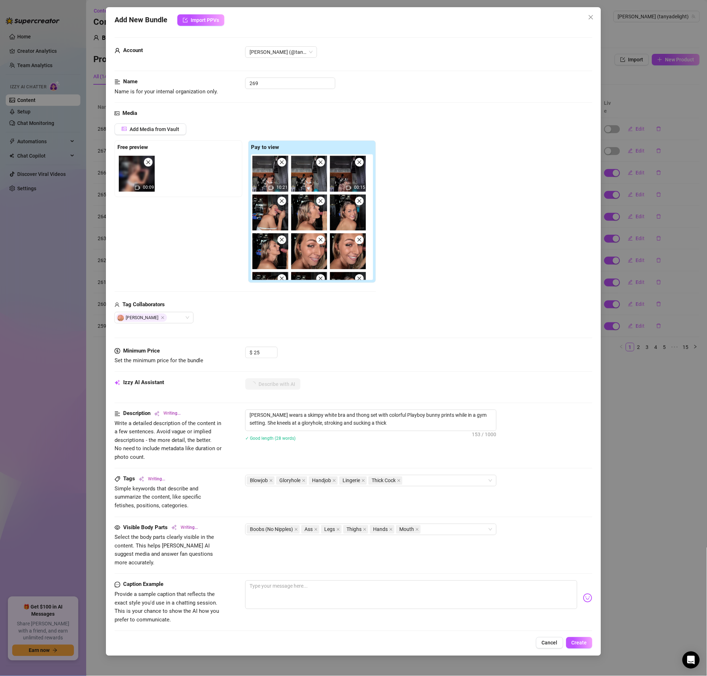
type textarea "[PERSON_NAME] wears a skimpy white bra and thong set with colorful Playboy bunn…"
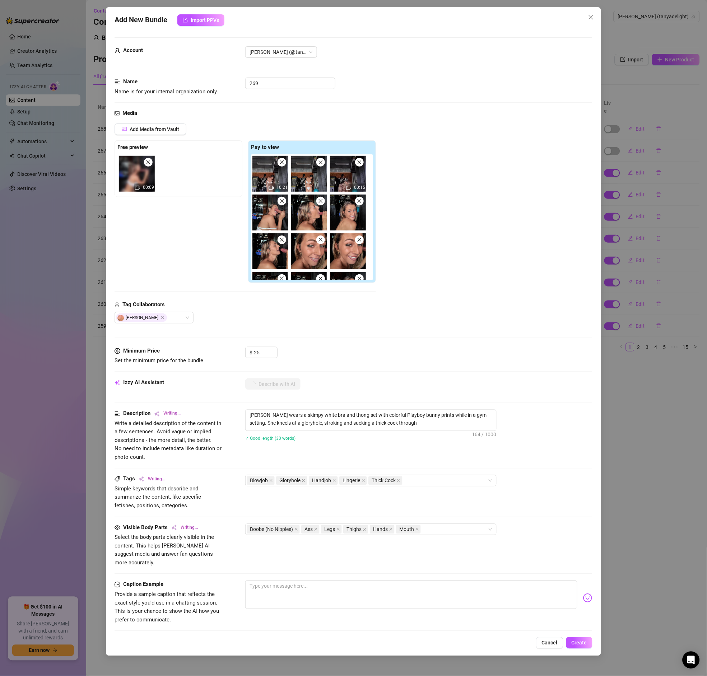
type textarea "[PERSON_NAME] wears a skimpy white bra and thong set with colorful Playboy bunn…"
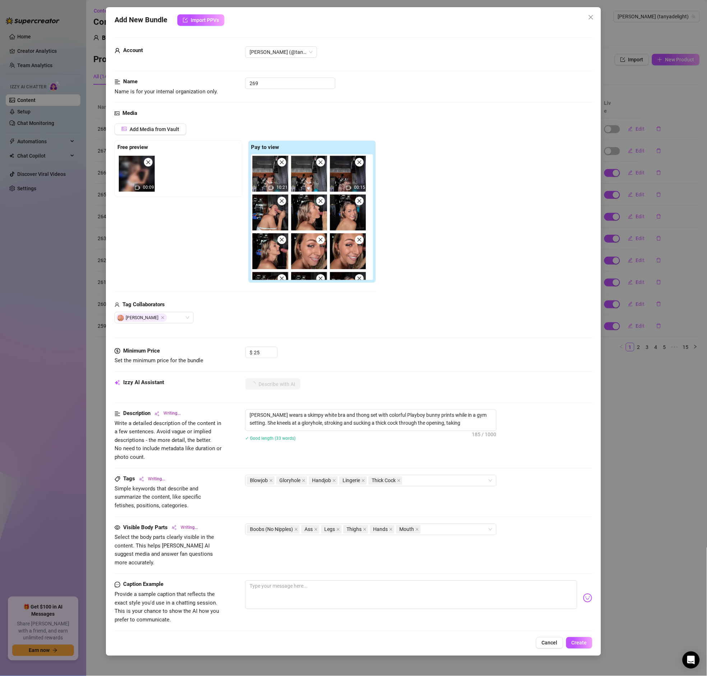
type textarea "[PERSON_NAME] wears a skimpy white bra and thong set with colorful Playboy bunn…"
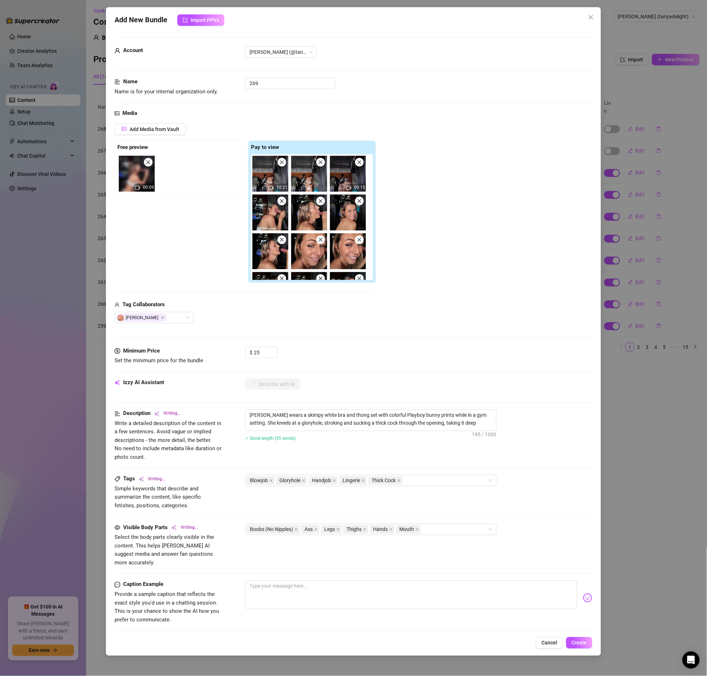
type textarea "[PERSON_NAME] wears a skimpy white bra and thong set with colorful Playboy bunn…"
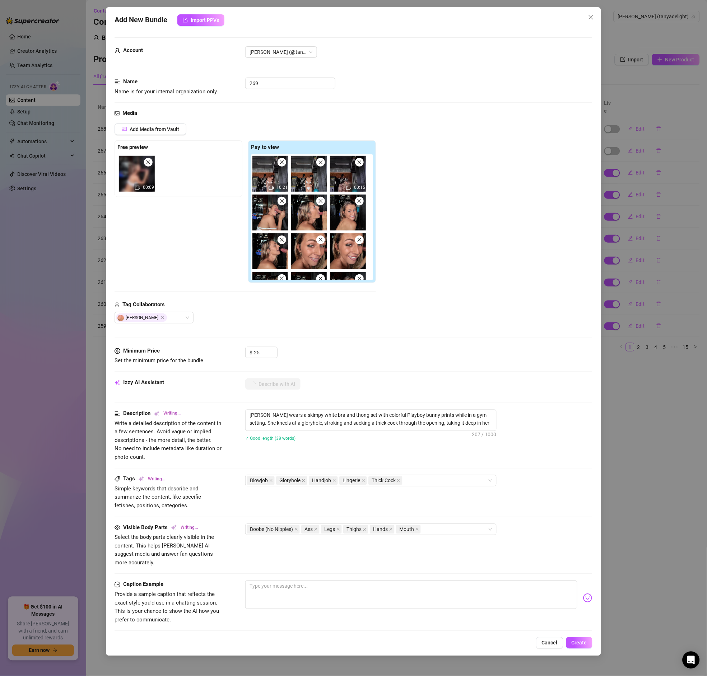
type textarea "[PERSON_NAME] wears a skimpy white bra and thong set with colorful Playboy bunn…"
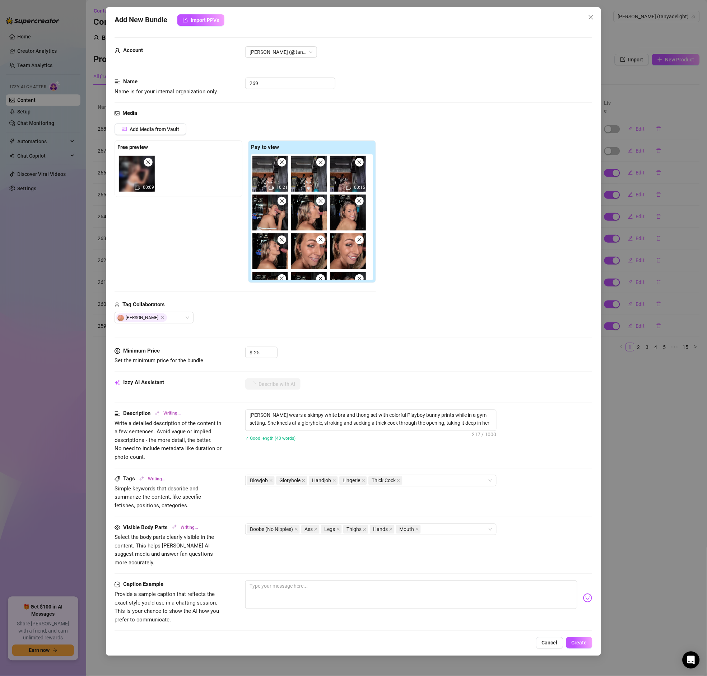
type textarea "[PERSON_NAME] wears a skimpy white bra and thong set with colorful Playboy bunn…"
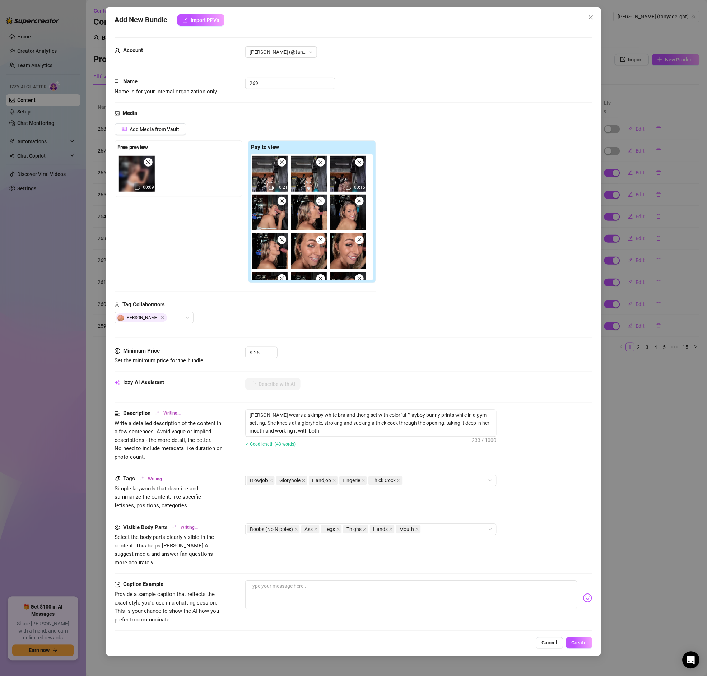
type textarea "[PERSON_NAME] wears a skimpy white bra and thong set with colorful Playboy bunn…"
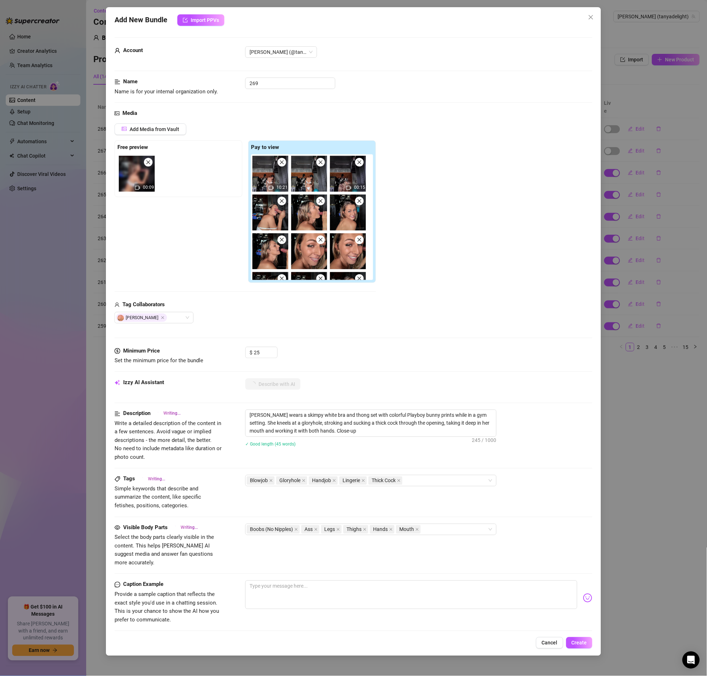
type textarea "[PERSON_NAME] wears a skimpy white bra and thong set with colorful Playboy bunn…"
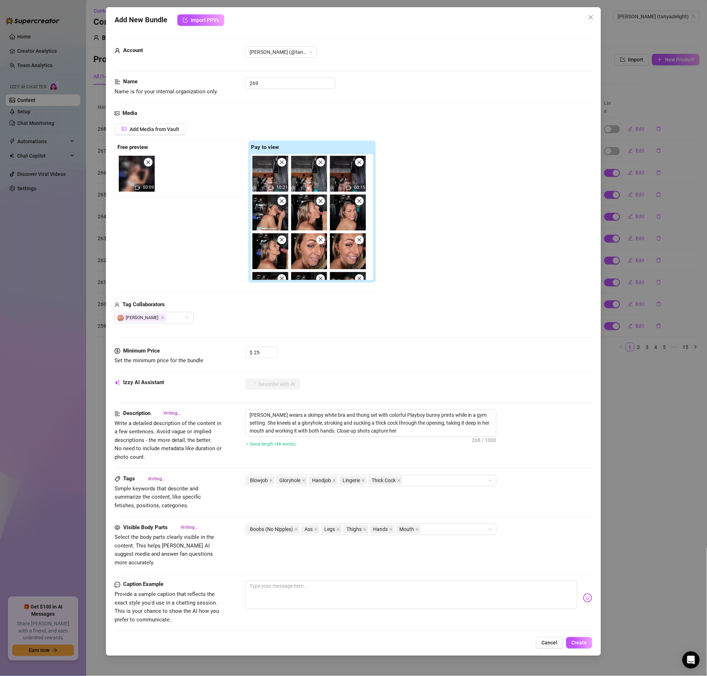
type textarea "[PERSON_NAME] wears a skimpy white bra and thong set with colorful Playboy bunn…"
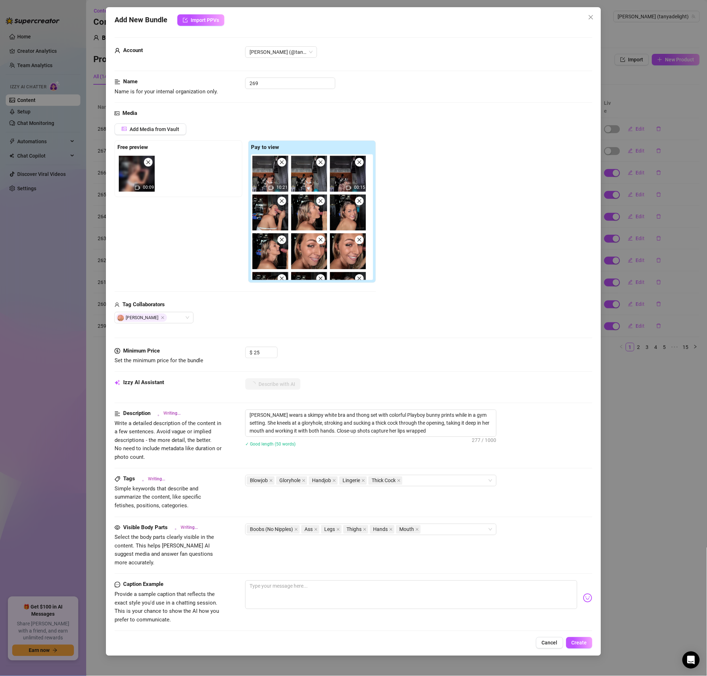
type textarea "[PERSON_NAME] wears a skimpy white bra and thong set with colorful Playboy bunn…"
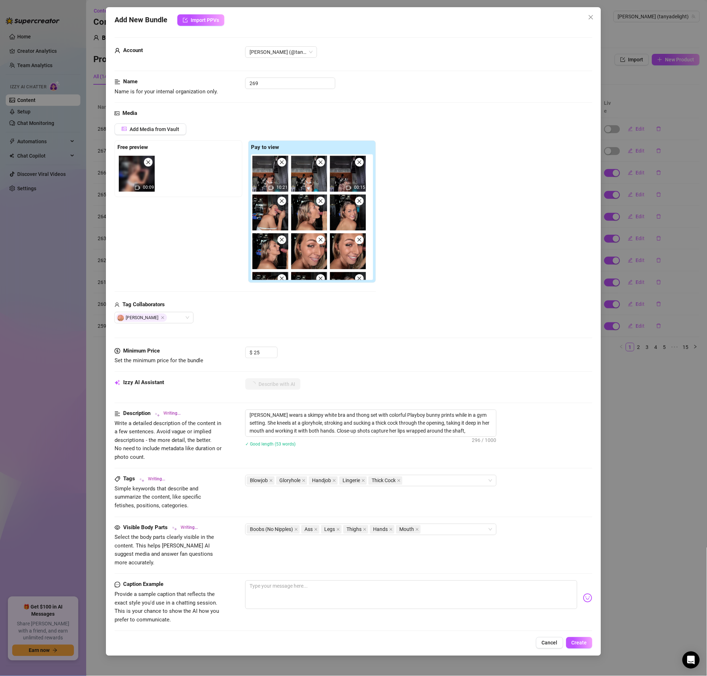
type textarea "[PERSON_NAME] wears a skimpy white bra and thong set with colorful Playboy bunn…"
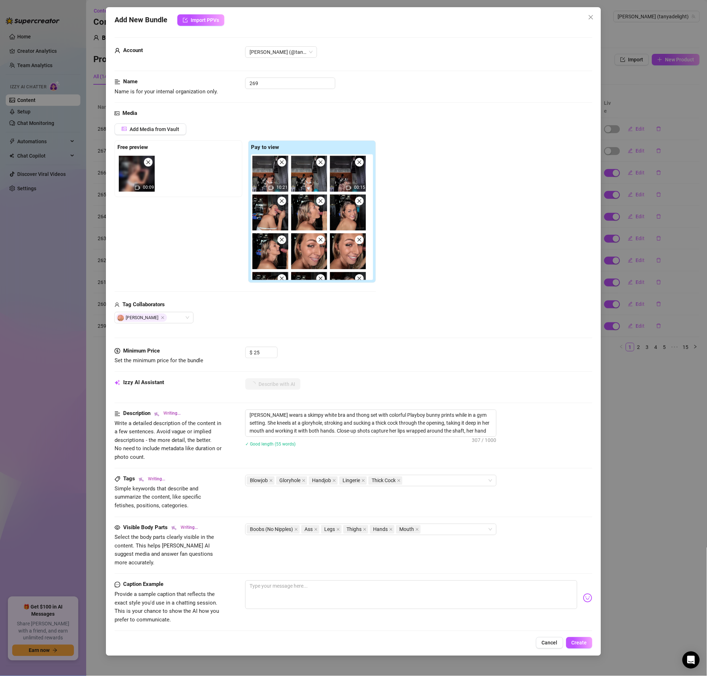
type textarea "[PERSON_NAME] wears a skimpy white bra and thong set with colorful Playboy bunn…"
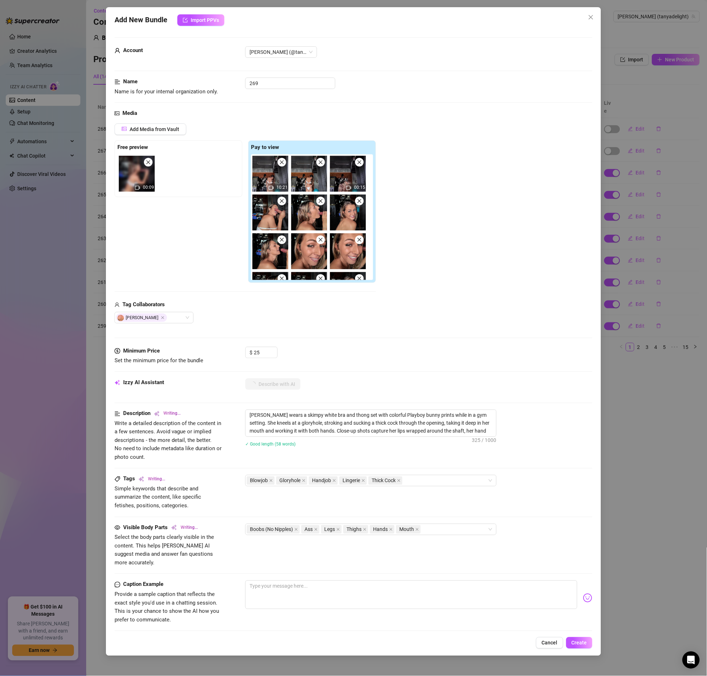
type textarea "[PERSON_NAME] wears a skimpy white bra and thong set with colorful Playboy bunn…"
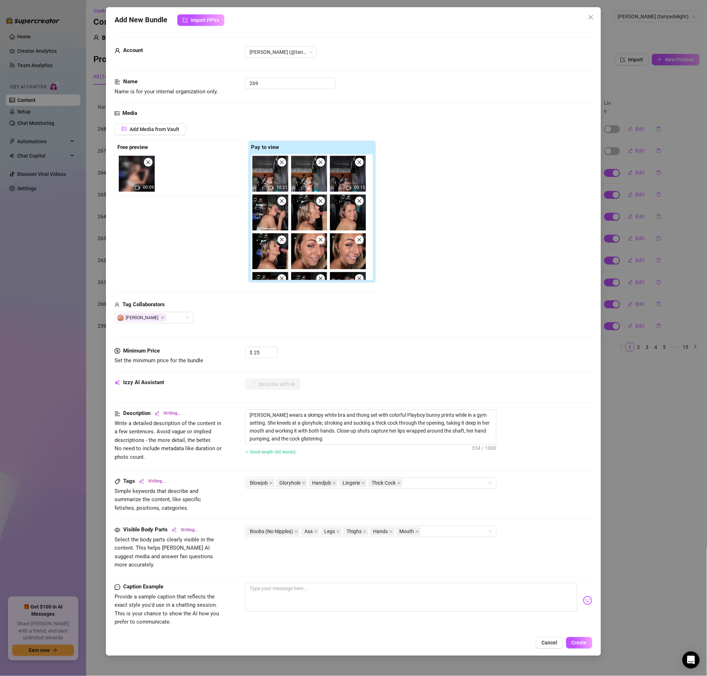
type textarea "[PERSON_NAME] wears a skimpy white bra and thong set with colorful Playboy bunn…"
click at [336, 439] on textarea "[PERSON_NAME] wears a skimpy white bra and thong set with colorful Playboy bunn…" at bounding box center [371, 427] width 251 height 34
type textarea "[PERSON_NAME] wears a skimpy white bra and thong set with colorful Playboy bunn…"
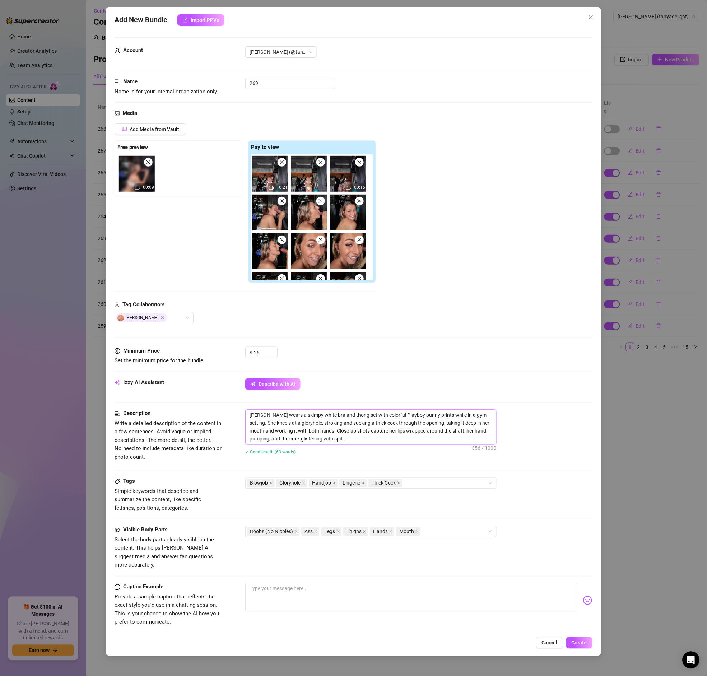
type textarea "[PERSON_NAME] wears a skimpy white bra and thong set with colorful Playboy bunn…"
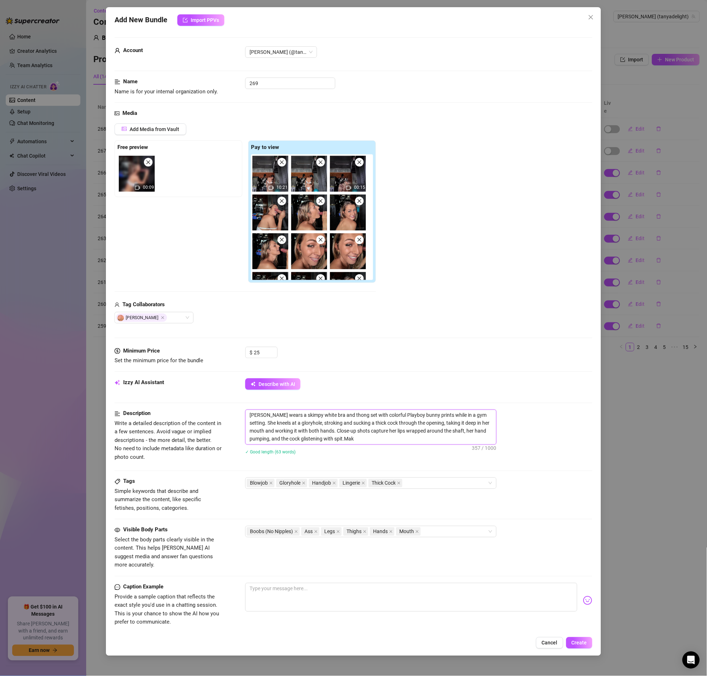
type textarea "[PERSON_NAME] wears a skimpy white bra and thong set with colorful Playboy bunn…"
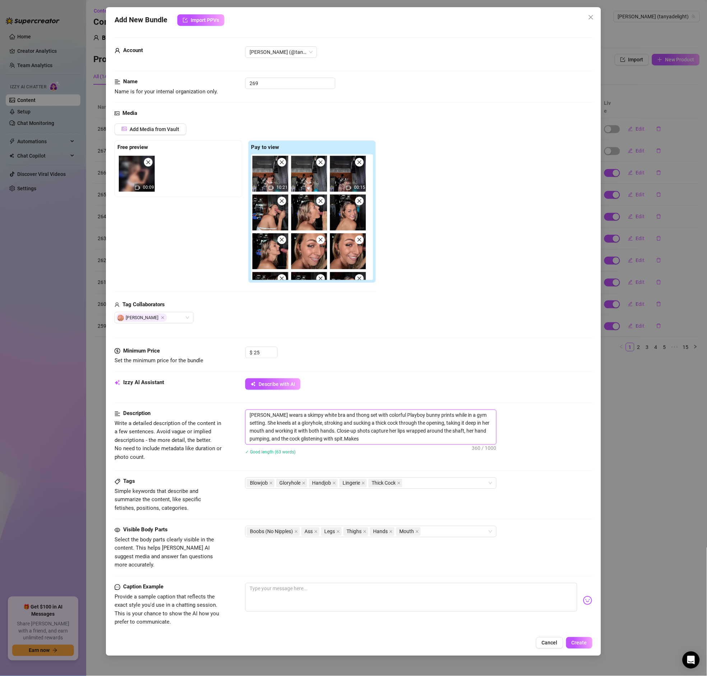
type textarea "[PERSON_NAME] wears a skimpy white bra and thong set with colorful Playboy bunn…"
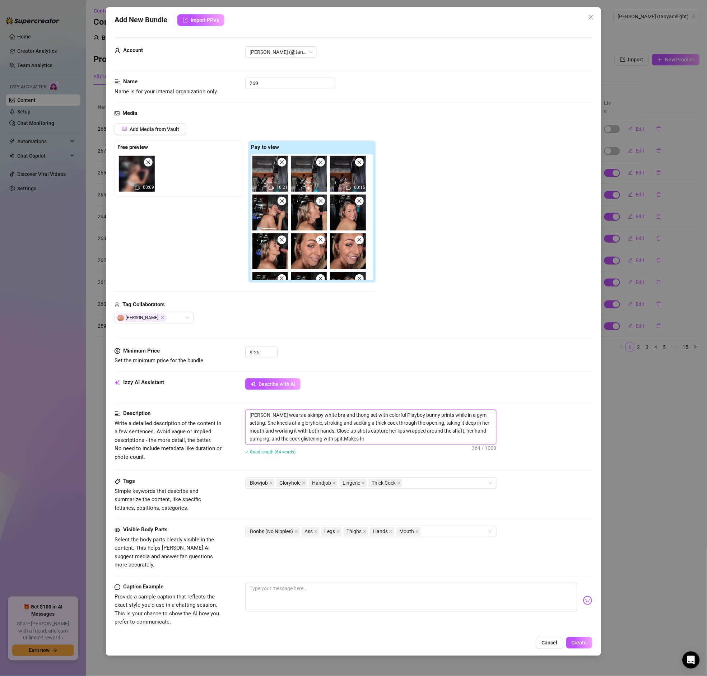
type textarea "[PERSON_NAME] wears a skimpy white bra and thong set with colorful Playboy bunn…"
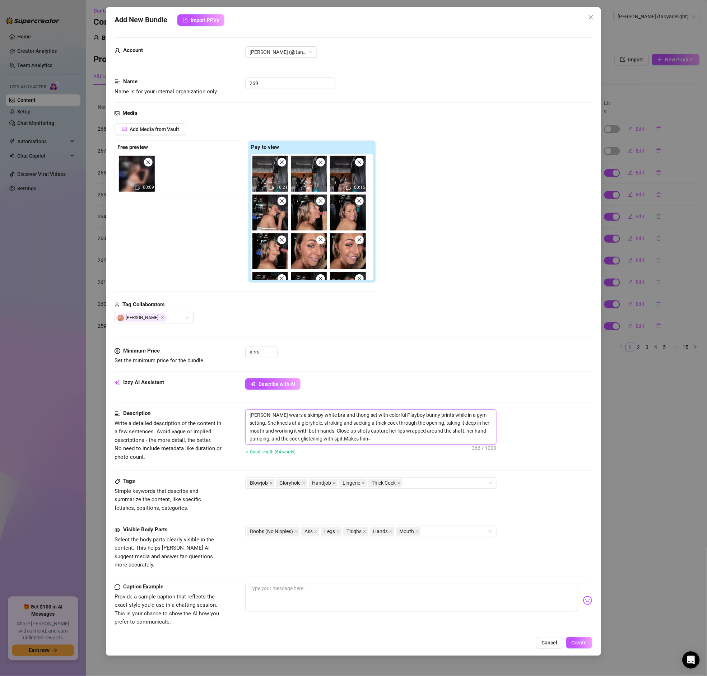
type textarea "[PERSON_NAME] wears a skimpy white bra and thong set with colorful Playboy bunn…"
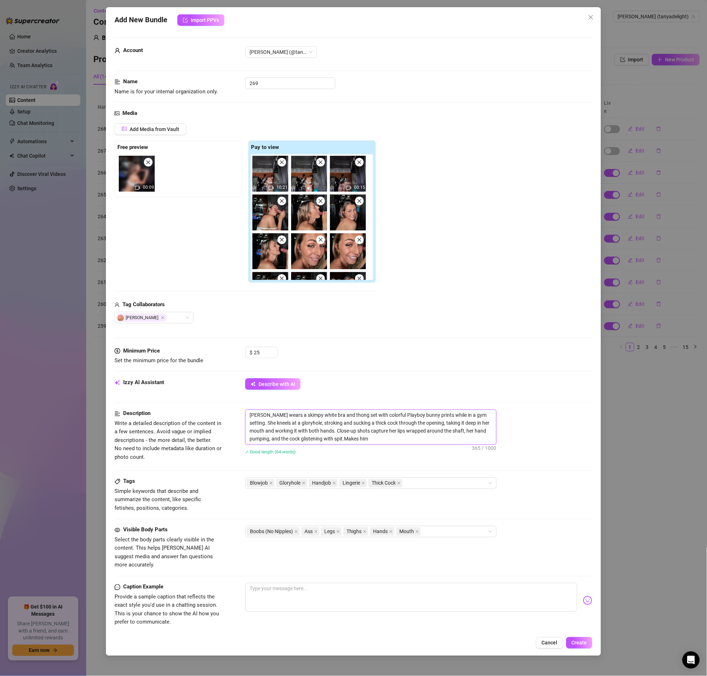
type textarea "[PERSON_NAME] wears a skimpy white bra and thong set with colorful Playboy bunn…"
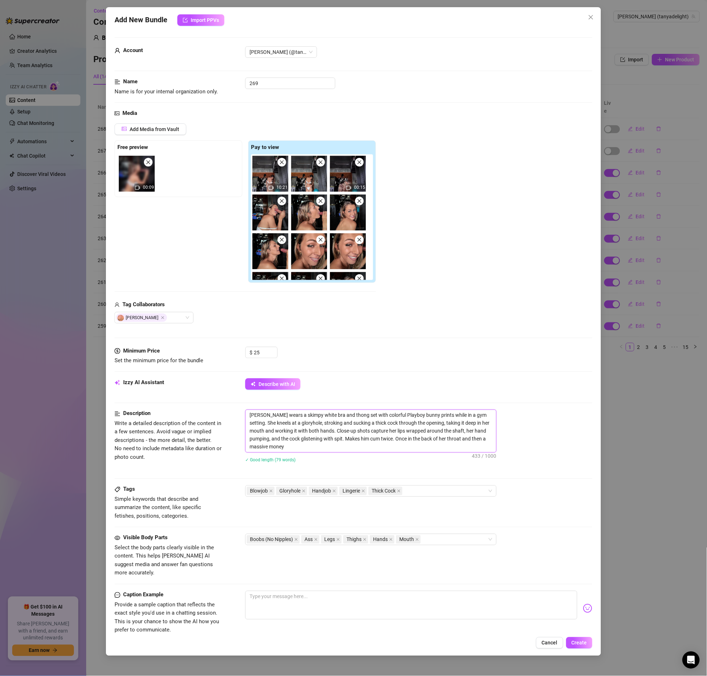
scroll to position [0, 0]
click at [287, 448] on textarea "[PERSON_NAME] wears a skimpy white bra and thong set with colorful Playboy bunn…" at bounding box center [371, 431] width 251 height 42
click at [360, 448] on textarea "[PERSON_NAME] wears a skimpy white bra and thong set with colorful Playboy bunn…" at bounding box center [371, 431] width 251 height 42
click at [302, 448] on textarea "[PERSON_NAME] wears a skimpy white bra and thong set with colorful Playboy bunn…" at bounding box center [371, 431] width 251 height 42
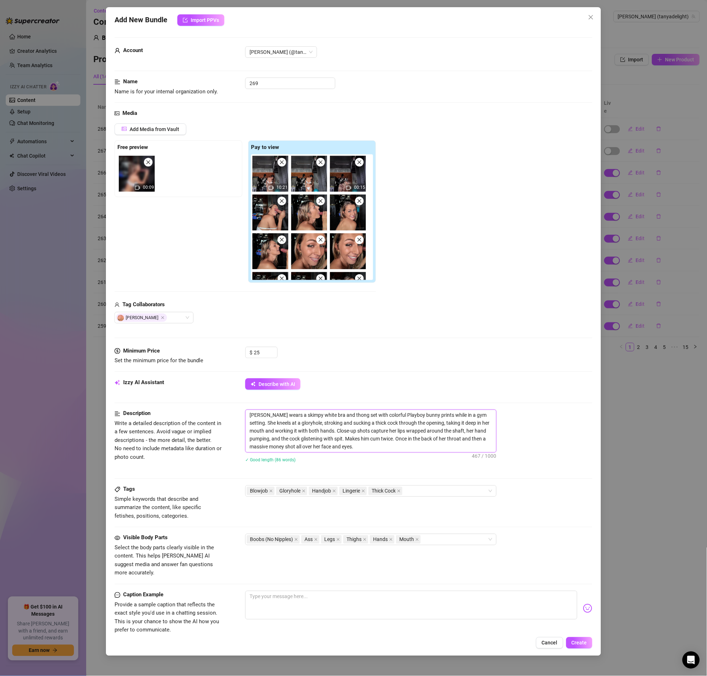
drag, startPoint x: 343, startPoint y: 444, endPoint x: 257, endPoint y: 410, distance: 91.9
click at [253, 406] on form "Account [PERSON_NAME] (@tanyadelight) Name Name is for your internal organizati…" at bounding box center [353, 386] width 477 height 699
click at [365, 447] on textarea "[PERSON_NAME] wears a skimpy white bra and thong set with colorful Playboy bunn…" at bounding box center [371, 431] width 251 height 42
drag, startPoint x: 347, startPoint y: 452, endPoint x: 197, endPoint y: 411, distance: 155.4
click at [197, 411] on div "Description Write a detailed description of the content in a few sentences. Avo…" at bounding box center [353, 441] width 477 height 62
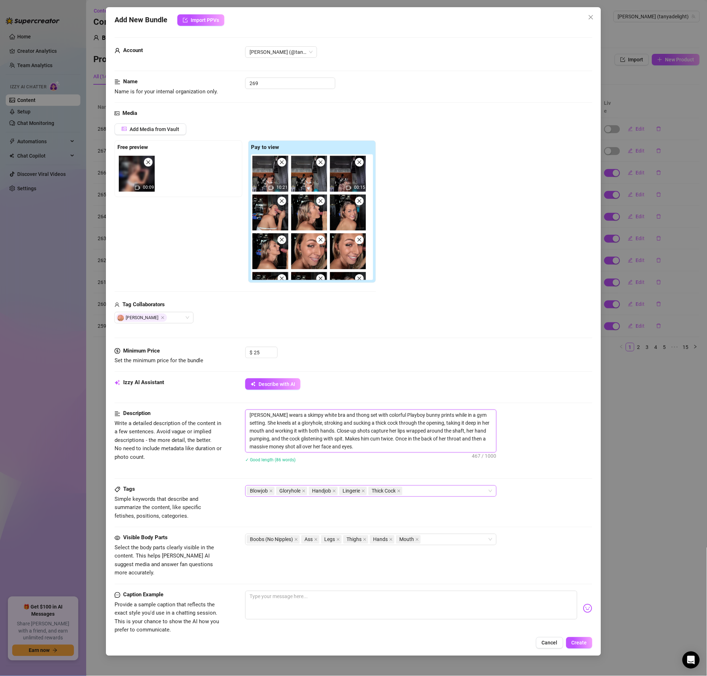
click at [427, 492] on div "Blowjob Gloryhole Handjob Lingerie Thick Cock" at bounding box center [367, 491] width 241 height 10
click at [263, 507] on div "facial" at bounding box center [371, 508] width 240 height 8
click at [314, 503] on div "Tags Simple keywords that describe and summarize the content, like specific fet…" at bounding box center [353, 502] width 477 height 35
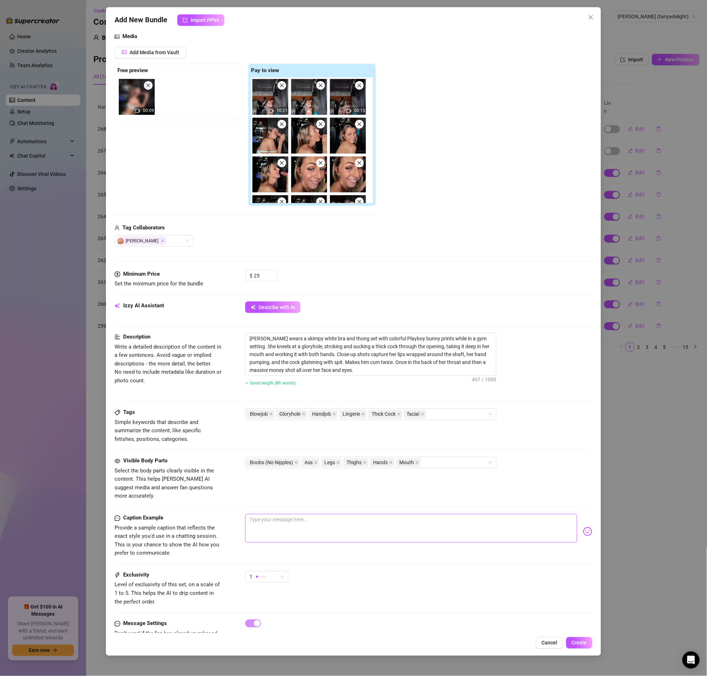
scroll to position [98, 0]
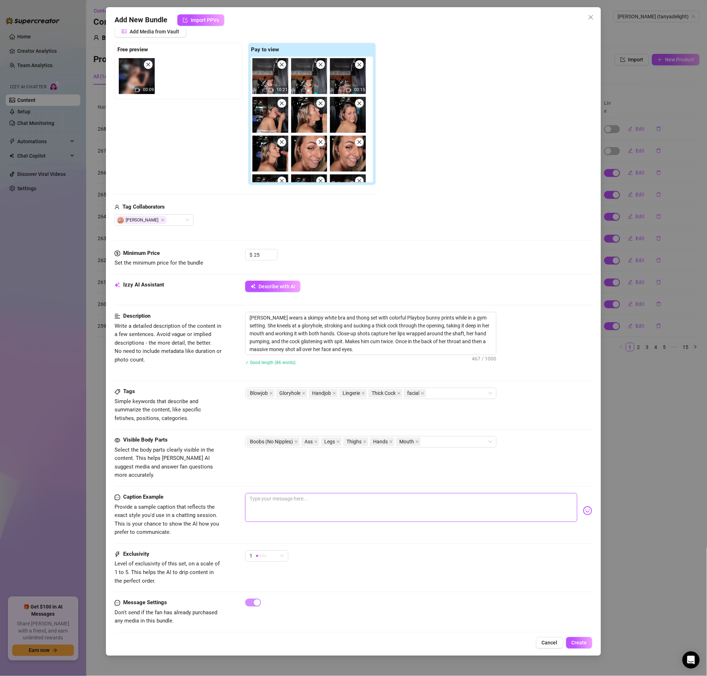
click at [274, 507] on textarea at bounding box center [411, 507] width 332 height 29
paste textarea "💋 In the gym, I couldn’t resist slipping into my skimpy white bra & thong with …"
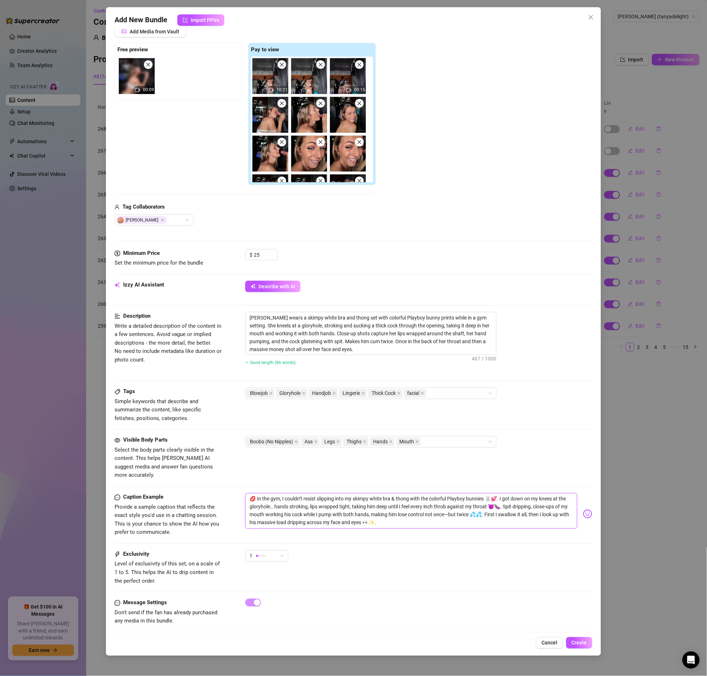
click at [291, 494] on textarea "💋 In the gym, I couldn’t resist slipping into my skimpy white bra & thong with …" at bounding box center [411, 511] width 332 height 36
click at [264, 493] on textarea "💋 In the gym, I couldn’t resist slipping into my skimpy white bra & thong with …" at bounding box center [411, 511] width 332 height 36
click at [256, 493] on textarea "💋 In the gym, I couldn’t resist slipping into my skimpy white bra & thong with …" at bounding box center [411, 511] width 332 height 36
click at [378, 499] on textarea "💋Gloryhole in the gym, I couldn’t resist slipping into my skimpy white bra & th…" at bounding box center [411, 511] width 332 height 36
click at [360, 500] on textarea "💋Gloryhole in the gym, I couldn’t resist slipping into my skimpy white bra & th…" at bounding box center [411, 511] width 332 height 36
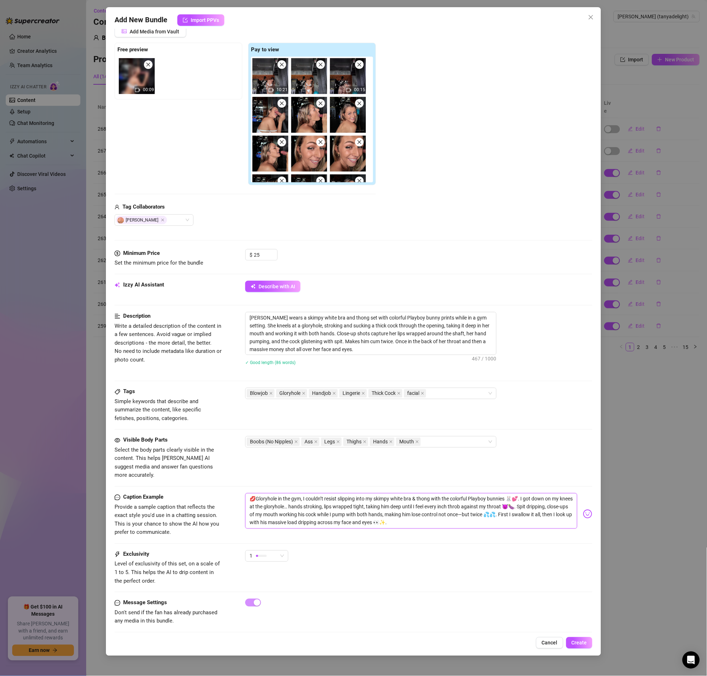
click at [445, 493] on textarea "💋Gloryhole in the gym, I couldn’t resist slipping into my skimpy white bra & th…" at bounding box center [411, 511] width 332 height 36
drag, startPoint x: 428, startPoint y: 499, endPoint x: 450, endPoint y: 498, distance: 21.9
click at [450, 498] on textarea "💋Gloryhole in the gym, I couldn’t resist slipping into my skimpy white bra & th…" at bounding box center [411, 511] width 332 height 36
click at [470, 493] on textarea "💋Gloryhole in the gym, I couldn’t resist slipping into my skimpy white bra & th…" at bounding box center [411, 511] width 332 height 36
click at [283, 509] on textarea "💋Gloryhole in the gym, I couldn’t resist slipping into my skimpy white bra & th…" at bounding box center [411, 511] width 332 height 36
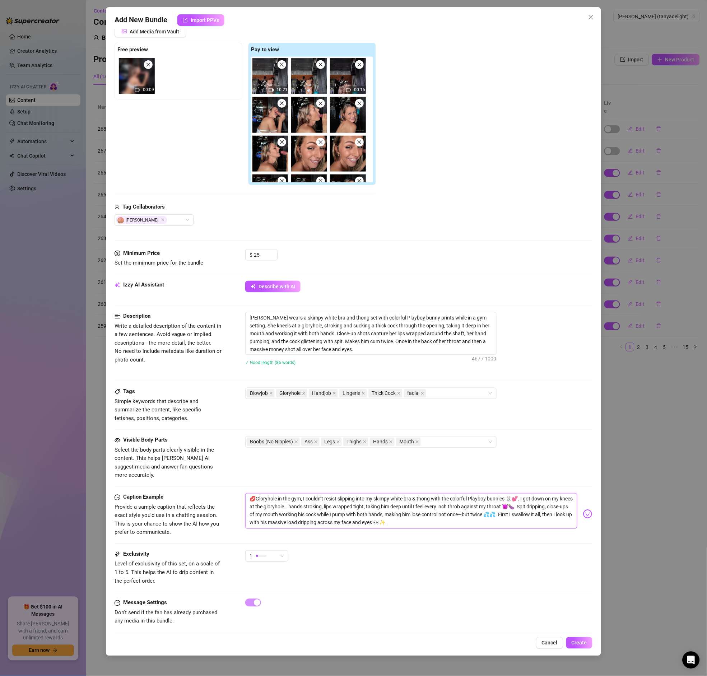
click at [329, 497] on textarea "💋Gloryhole in the gym, I couldn’t resist slipping into my skimpy white bra & th…" at bounding box center [411, 511] width 332 height 36
click at [402, 498] on textarea "💋Gloryhole in the gym, I couldn’t resist slipping into my skimpy white bra & th…" at bounding box center [411, 511] width 332 height 36
drag, startPoint x: 558, startPoint y: 509, endPoint x: 565, endPoint y: 507, distance: 7.7
click at [558, 509] on textarea "💋Gloryhole in the gym, I couldn’t resist slipping into my skimpy white bra & th…" at bounding box center [411, 511] width 332 height 36
click at [324, 515] on textarea "💋Gloryhole in the gym, I couldn’t resist slipping into my skimpy white bra & th…" at bounding box center [411, 511] width 332 height 36
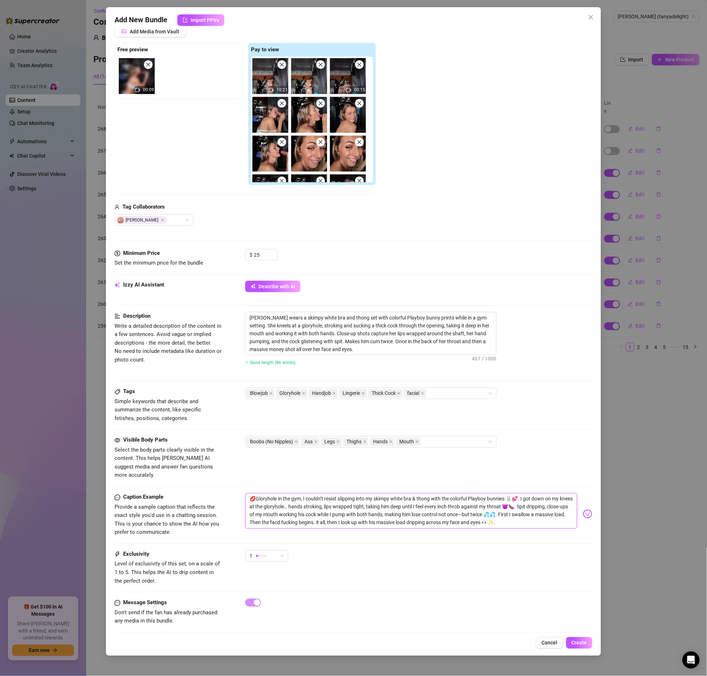
click at [383, 505] on textarea "💋Gloryhole in the gym, I couldn’t resist slipping into my skimpy white bra & th…" at bounding box center [411, 511] width 332 height 36
click at [379, 508] on textarea "💋Gloryhole in the gym, I couldn’t resist slipping into my skimpy white bra & th…" at bounding box center [411, 511] width 332 height 36
click at [361, 519] on textarea "💋Gloryhole in the gym, I couldn’t resist slipping into my skimpy white bra & th…" at bounding box center [411, 511] width 332 height 36
click at [350, 515] on textarea "💋Gloryhole in the gym, I couldn’t resist slipping into my skimpy white bra & th…" at bounding box center [411, 511] width 332 height 36
click at [330, 515] on textarea "💋Gloryhole in the gym, I couldn’t resist slipping into my skimpy white bra & th…" at bounding box center [411, 511] width 332 height 36
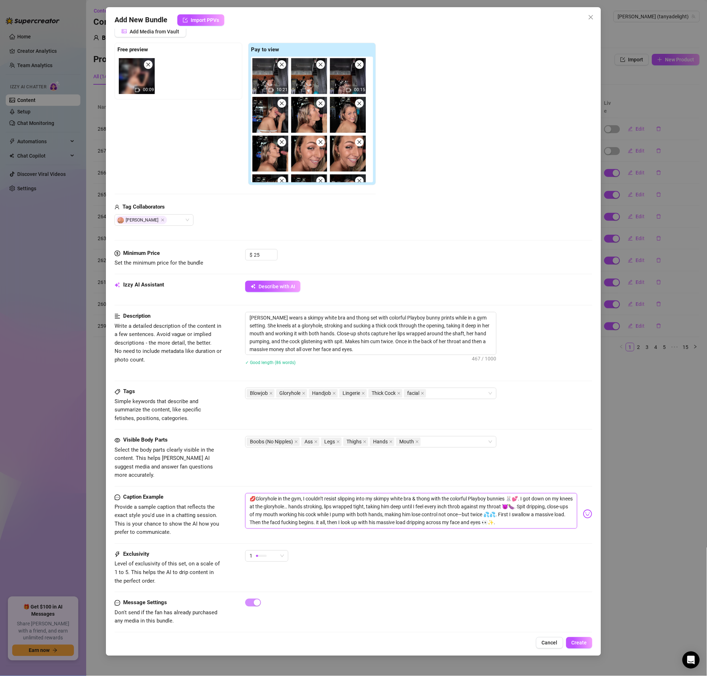
click at [367, 513] on textarea "💋Gloryhole in the gym, I couldn’t resist slipping into my skimpy white bra & th…" at bounding box center [411, 511] width 332 height 36
drag, startPoint x: 348, startPoint y: 516, endPoint x: 410, endPoint y: 515, distance: 61.4
click at [410, 515] on textarea "💋Gloryhole in the gym, I couldn’t resist slipping into my skimpy white bra & th…" at bounding box center [411, 511] width 332 height 36
click at [449, 510] on textarea "💋Gloryhole in the gym, I couldn’t resist slipping into my skimpy white bra & th…" at bounding box center [411, 511] width 332 height 36
click at [434, 517] on textarea "💋Gloryhole in the gym, I couldn’t resist slipping into my skimpy white bra & th…" at bounding box center [411, 511] width 332 height 36
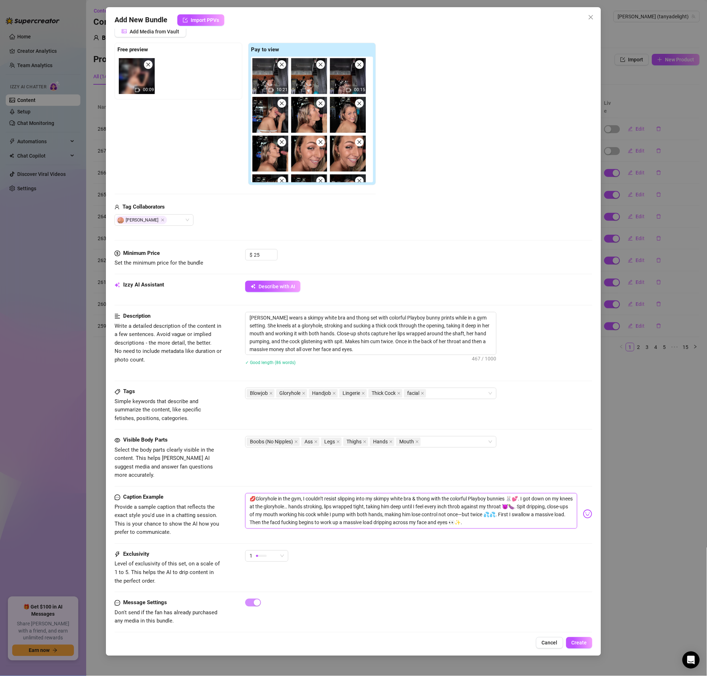
click at [408, 514] on textarea "💋Gloryhole in the gym, I couldn’t resist slipping into my skimpy white bra & th…" at bounding box center [411, 511] width 332 height 36
click at [414, 531] on div "Caption Example Provide a sample caption that reflects the exact style you'd us…" at bounding box center [353, 521] width 477 height 57
click at [419, 518] on textarea "💋Gloryhole in the gym, I couldn’t resist slipping into my skimpy white bra & th…" at bounding box center [411, 511] width 332 height 36
click at [438, 533] on div "Caption Example Provide a sample caption that reflects the exact style you'd us…" at bounding box center [353, 521] width 477 height 57
click at [437, 525] on div "💋Gloryhole in the gym, I couldn’t resist slipping into my skimpy white bra & th…" at bounding box center [418, 514] width 347 height 42
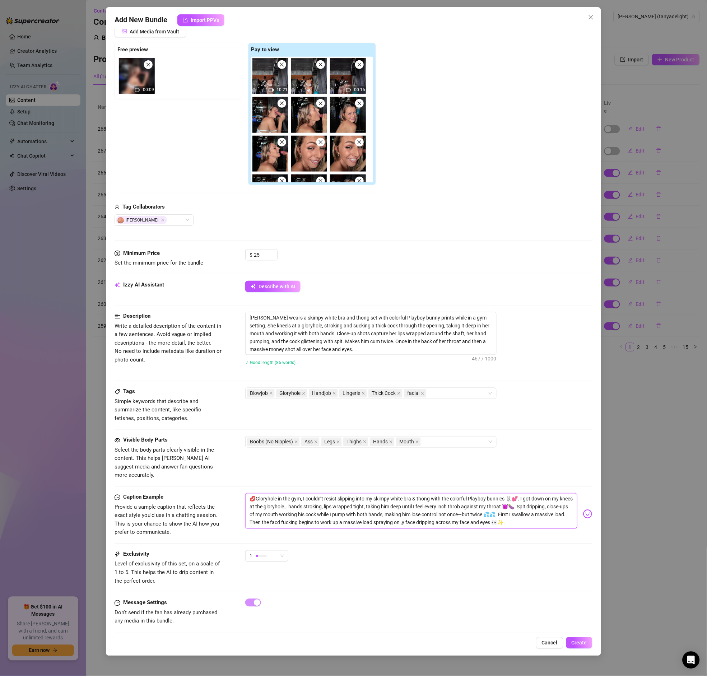
drag, startPoint x: 427, startPoint y: 515, endPoint x: 486, endPoint y: 514, distance: 58.9
click at [486, 514] on textarea "💋Gloryhole in the gym, I couldn’t resist slipping into my skimpy white bra & th…" at bounding box center [411, 511] width 332 height 36
click at [495, 518] on textarea "💋Gloryhole in the gym, I couldn’t resist slipping into my skimpy white bra & th…" at bounding box center [411, 511] width 332 height 36
click at [487, 507] on textarea "💋Gloryhole in the gym, I couldn’t resist slipping into my skimpy white bra & th…" at bounding box center [411, 511] width 332 height 36
click at [324, 493] on textarea "💋Gloryhole in the gym, I couldn’t resist slipping into my skimpy white bra & th…" at bounding box center [411, 511] width 332 height 36
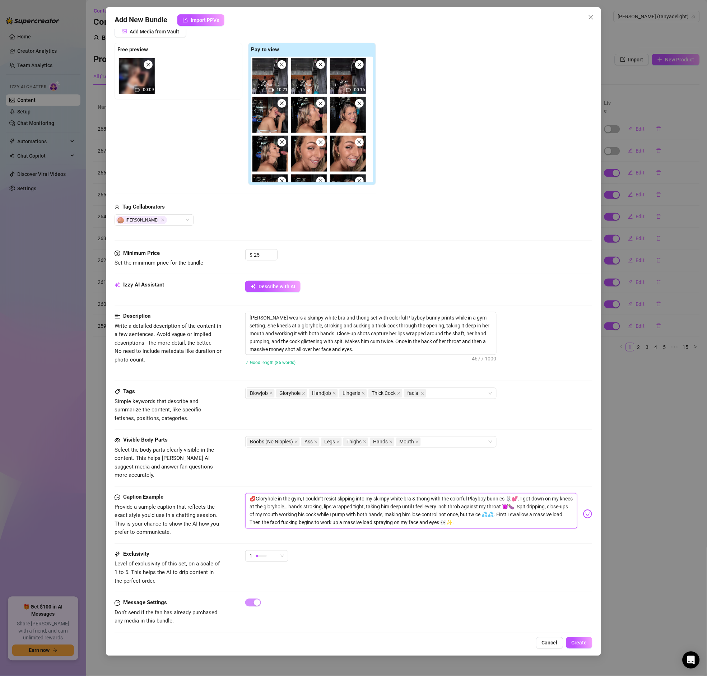
click at [373, 497] on textarea "💋Gloryhole in the gym, I couldn’t resist slipping into my skimpy white bra & th…" at bounding box center [411, 511] width 332 height 36
click at [381, 501] on textarea "💋Gloryhole in the gym, I couldn’t resist slipping into my skimpy white bra & th…" at bounding box center [411, 511] width 332 height 36
click at [393, 501] on textarea "💋Gloryhole in the gym, I couldn’t resist slipping into my skimpy white bra & th…" at bounding box center [411, 511] width 332 height 36
click at [401, 501] on textarea "💋Gloryhole in the gym, I couldn’t resist slipping into my skimpy white bra & th…" at bounding box center [411, 511] width 332 height 36
drag, startPoint x: 416, startPoint y: 497, endPoint x: 489, endPoint y: 512, distance: 74.4
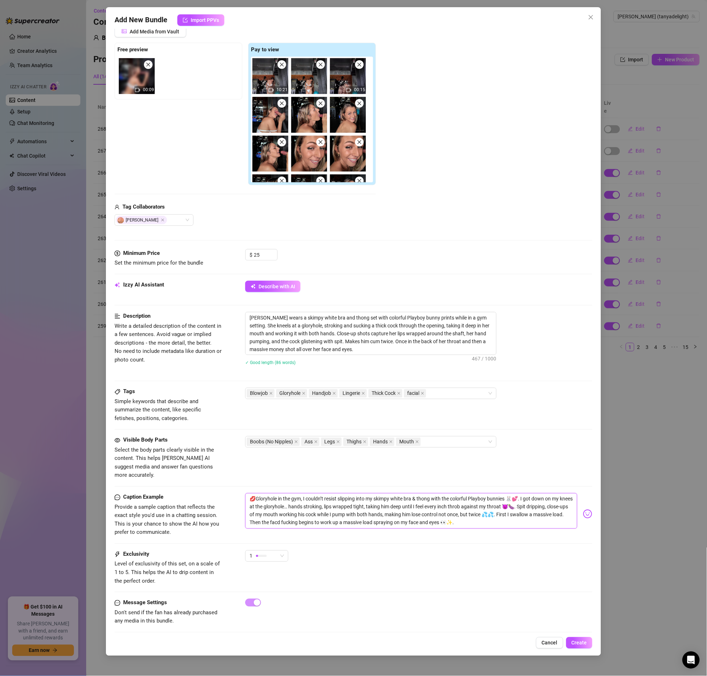
click at [489, 512] on textarea "💋Gloryhole in the gym, I couldn’t resist slipping into my skimpy white bra & th…" at bounding box center [411, 511] width 332 height 36
click at [490, 510] on textarea "💋Gloryhole in the gym, I couldn’t resist slipping into my skimpy white bra & th…" at bounding box center [411, 511] width 332 height 36
click at [384, 511] on textarea "💋Gloryhole in the gym, I couldn’t resist slipping into my skimpy white bra & th…" at bounding box center [411, 511] width 332 height 36
drag, startPoint x: 370, startPoint y: 508, endPoint x: 410, endPoint y: 508, distance: 40.2
click at [410, 508] on textarea "💋Gloryhole in the gym, I couldn’t resist slipping into my skimpy white bra & th…" at bounding box center [411, 511] width 332 height 36
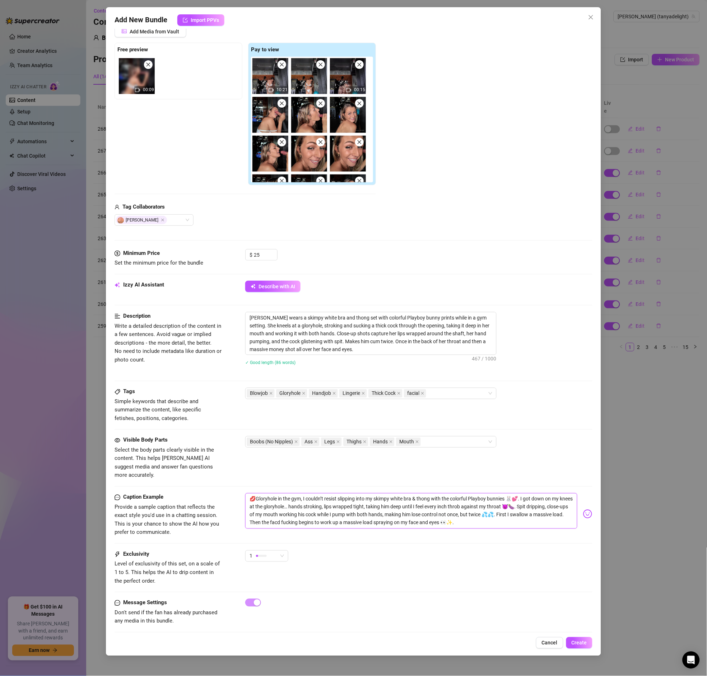
click at [407, 508] on textarea "💋Gloryhole in the gym, I couldn’t resist slipping into my skimpy white bra & th…" at bounding box center [411, 511] width 332 height 36
click at [361, 508] on textarea "💋Gloryhole in the gym, I couldn’t resist slipping into my skimpy white bra & th…" at bounding box center [411, 511] width 332 height 36
click at [359, 509] on textarea "💋Gloryhole in the gym, I couldn’t resist slipping into my skimpy white bra & th…" at bounding box center [411, 511] width 332 height 36
click at [373, 510] on textarea "💋Gloryhole in the gym, I couldn’t resist slipping into my skimpy white bra & th…" at bounding box center [411, 511] width 332 height 36
click at [312, 515] on textarea "💋Gloryhole in the gym, I couldn’t resist slipping into my skimpy white bra & th…" at bounding box center [411, 511] width 332 height 36
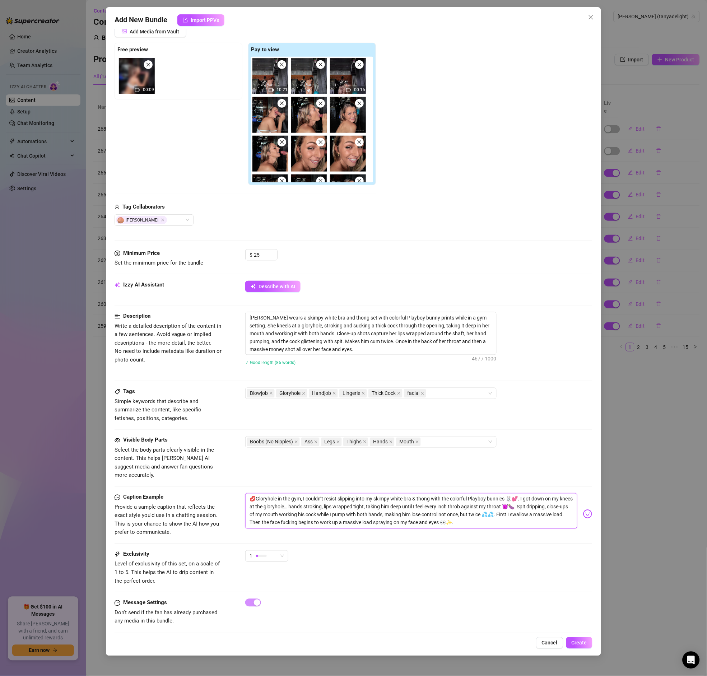
click at [453, 520] on textarea "💋Gloryhole in the gym, I couldn’t resist slipping into my skimpy white bra & th…" at bounding box center [411, 511] width 332 height 36
click at [433, 517] on textarea "💋Gloryhole in the gym, I couldn’t resist slipping into my skimpy white bra & th…" at bounding box center [411, 511] width 332 height 36
click at [431, 518] on textarea "💋Gloryhole in the gym, I couldn’t resist slipping into my skimpy white bra & th…" at bounding box center [411, 511] width 332 height 36
click at [429, 515] on textarea "💋Gloryhole in the gym, I couldn’t resist slipping into my skimpy white bra & th…" at bounding box center [411, 511] width 332 height 36
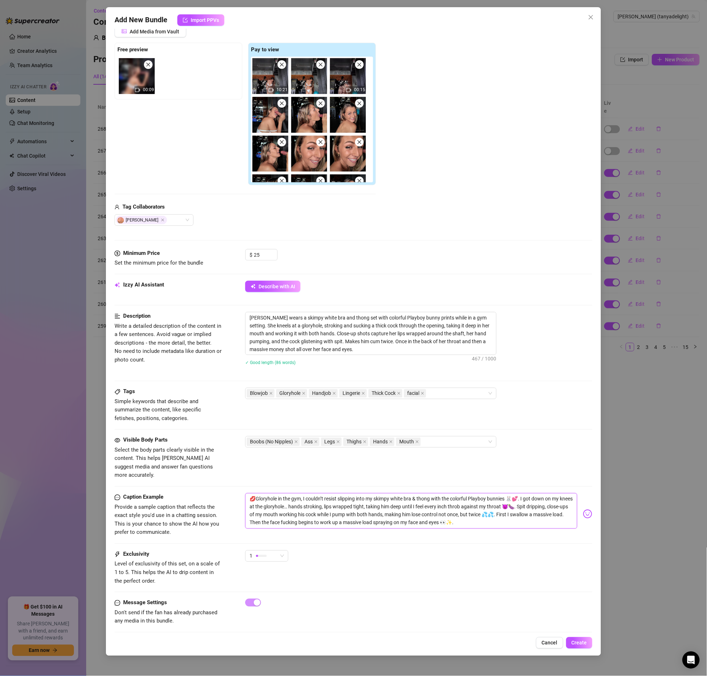
click at [429, 515] on textarea "💋Gloryhole in the gym, I couldn’t resist slipping into my skimpy white bra & th…" at bounding box center [411, 511] width 332 height 36
click at [513, 521] on textarea "💋Gloryhole in the gym, I couldn’t resist slipping into my skimpy white bra & th…" at bounding box center [411, 511] width 332 height 36
click at [272, 551] on div "1" at bounding box center [263, 556] width 28 height 11
click at [283, 607] on span "5 - Most Exclusive 🔥" at bounding box center [274, 611] width 47 height 8
click at [409, 573] on div "Exclusivity Level of exclusivity of this set, on a scale of 1 to 5. This helps …" at bounding box center [353, 567] width 477 height 35
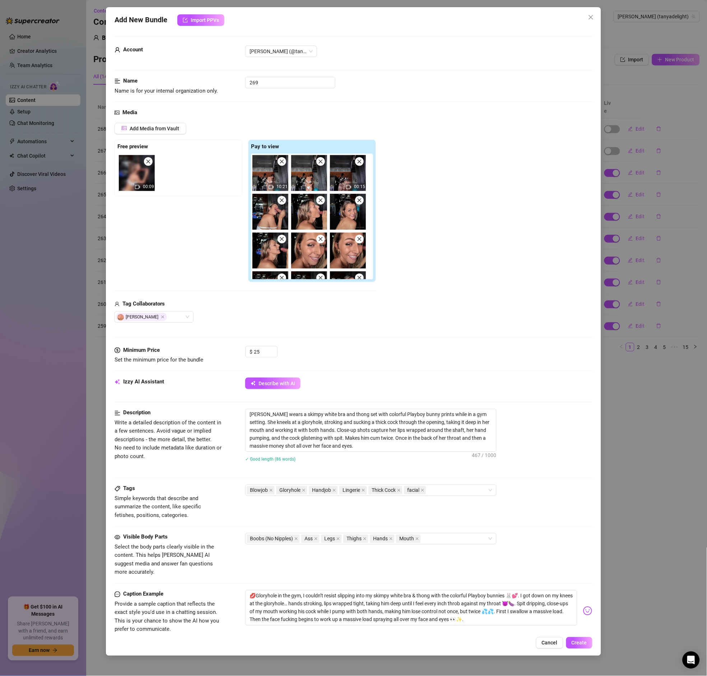
scroll to position [0, 0]
click at [302, 594] on textarea "💋Gloryhole in the gym, I couldn’t resist slipping into my skimpy white bra & th…" at bounding box center [411, 609] width 332 height 36
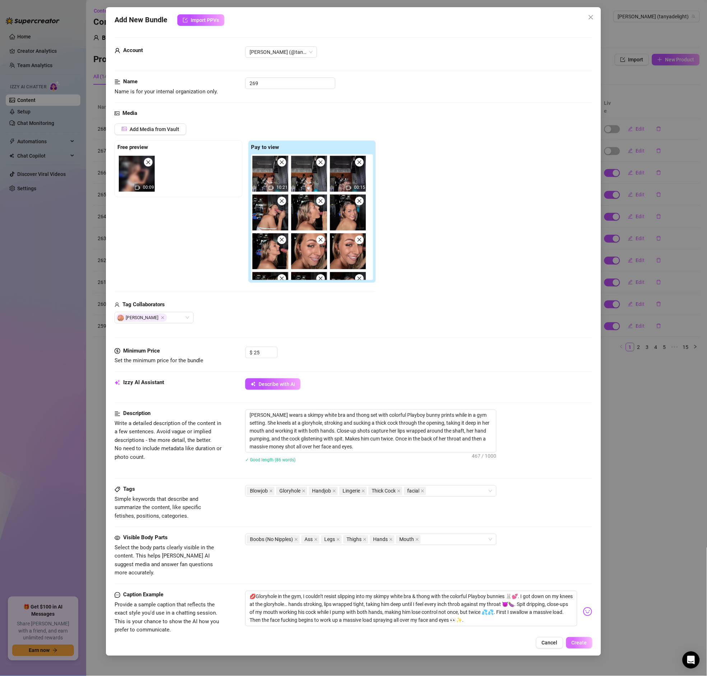
click at [583, 645] on span "Create" at bounding box center [578, 643] width 15 height 6
